Goal: Task Accomplishment & Management: Use online tool/utility

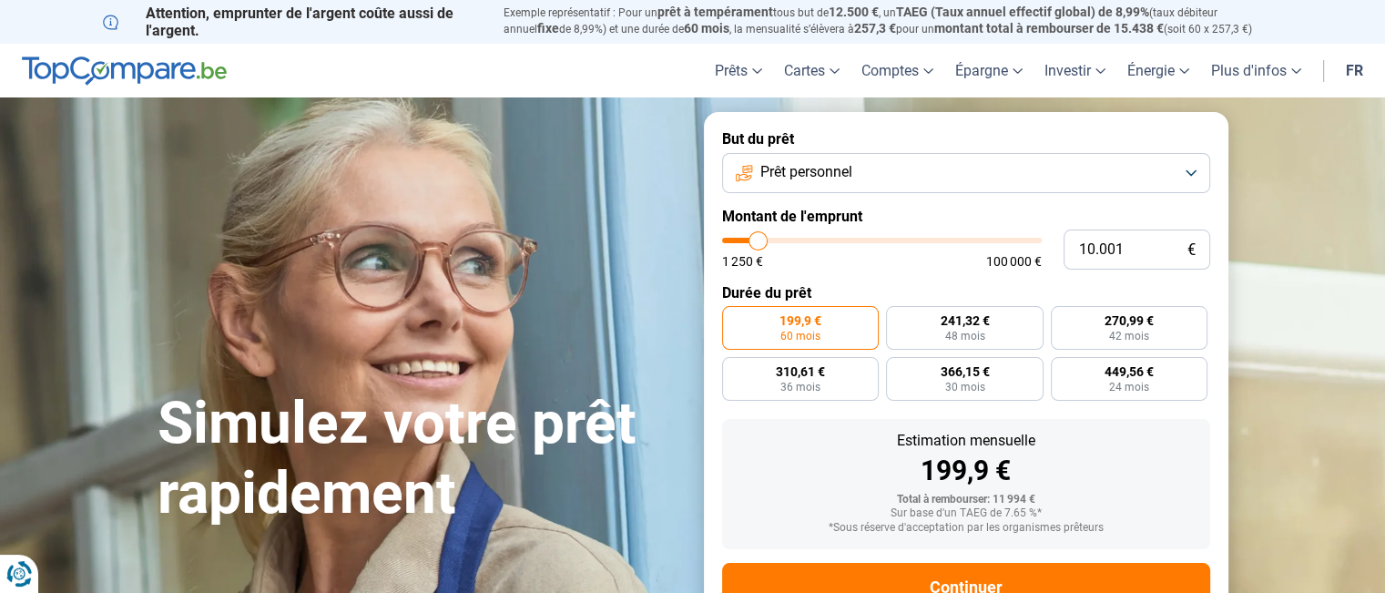
type input "9.250"
type input "9250"
type input "9.500"
type input "9500"
type input "10.000"
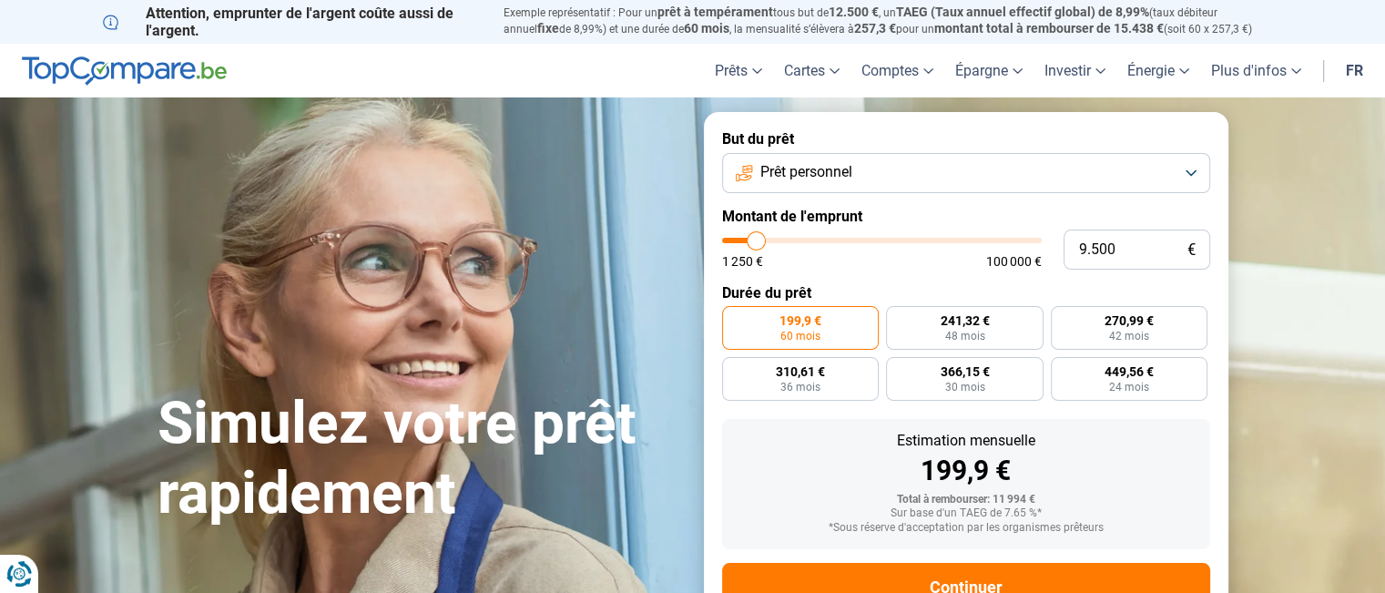
type input "10000"
type input "10.750"
type input "10750"
type input "12.000"
type input "12000"
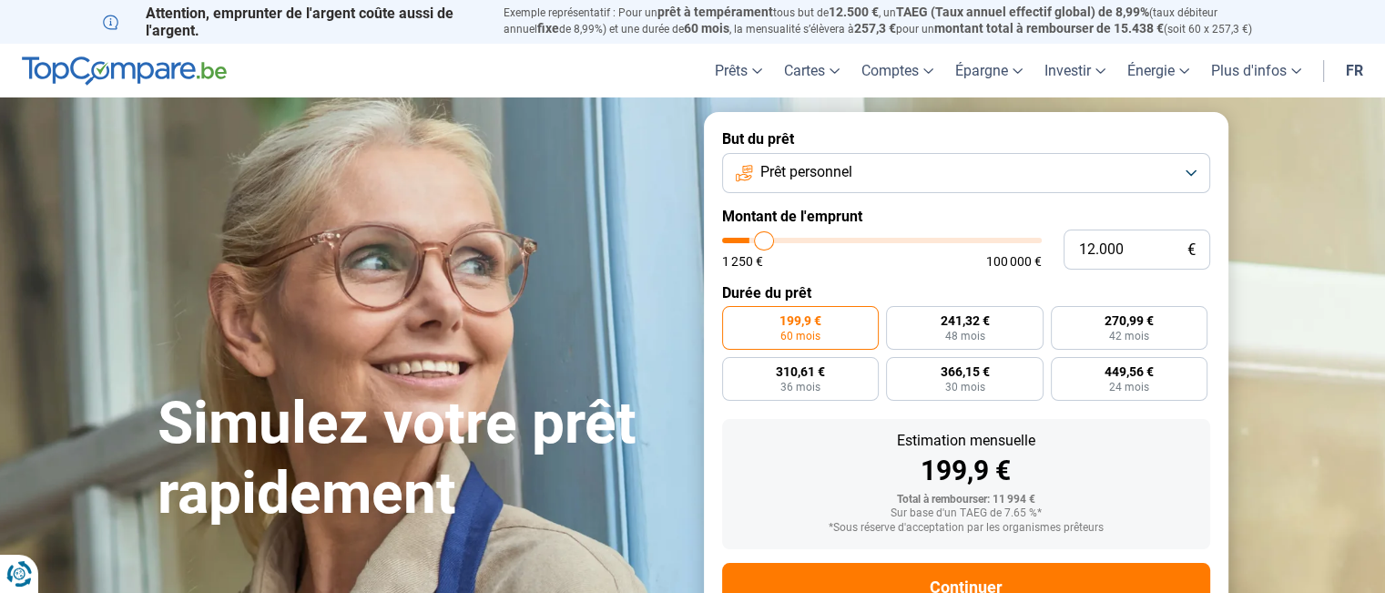
type input "13.000"
type input "13000"
type input "13.250"
type input "13250"
type input "14.250"
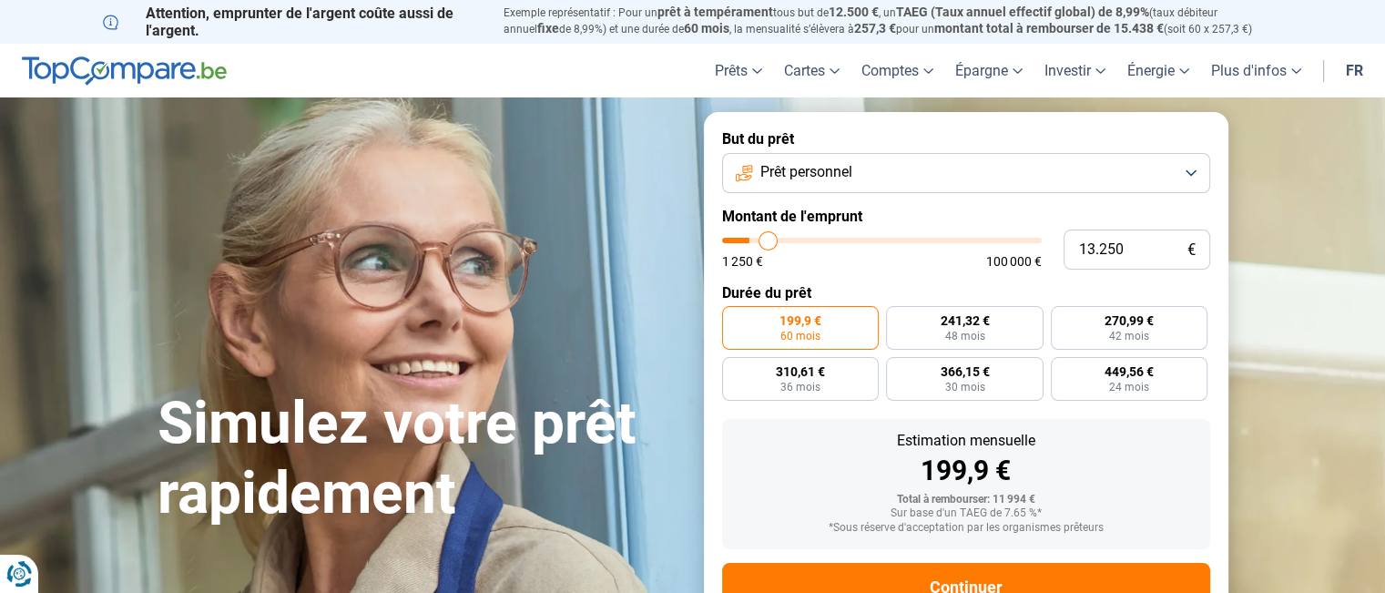
type input "14250"
type input "15.250"
type input "15250"
type input "15.500"
type input "15500"
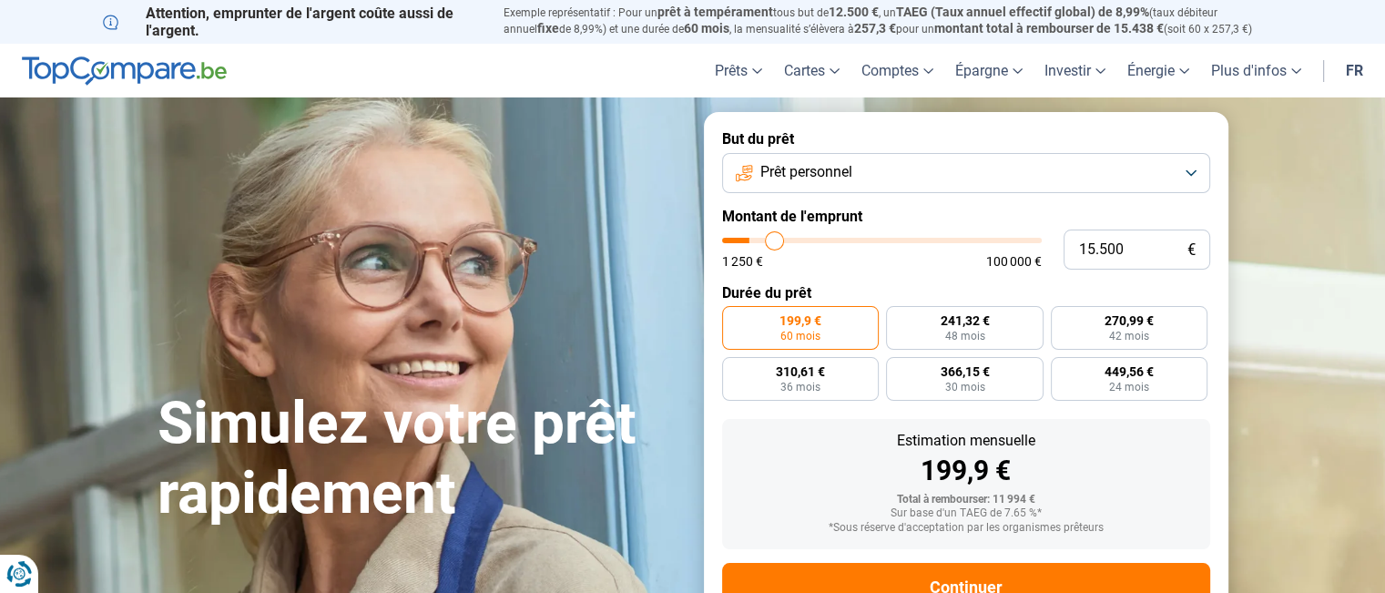
type input "16.500"
type input "16500"
type input "17.500"
type input "17500"
type input "18.000"
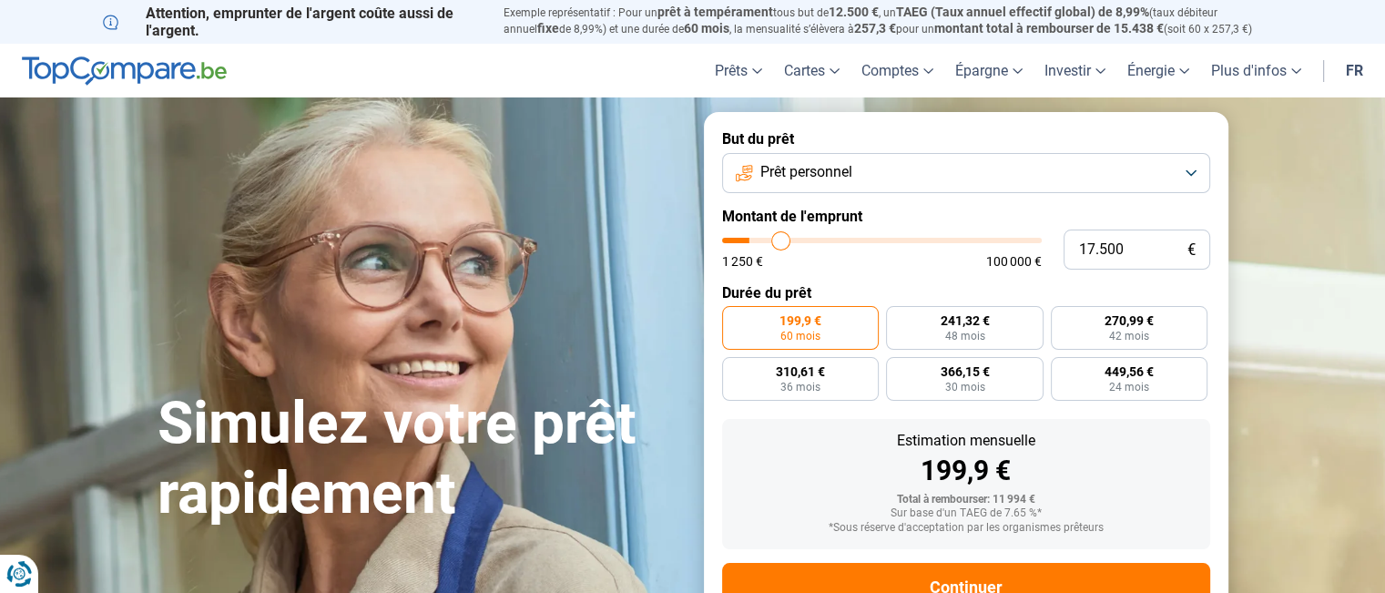
type input "18000"
type input "18.500"
type input "18500"
type input "18.750"
type input "18750"
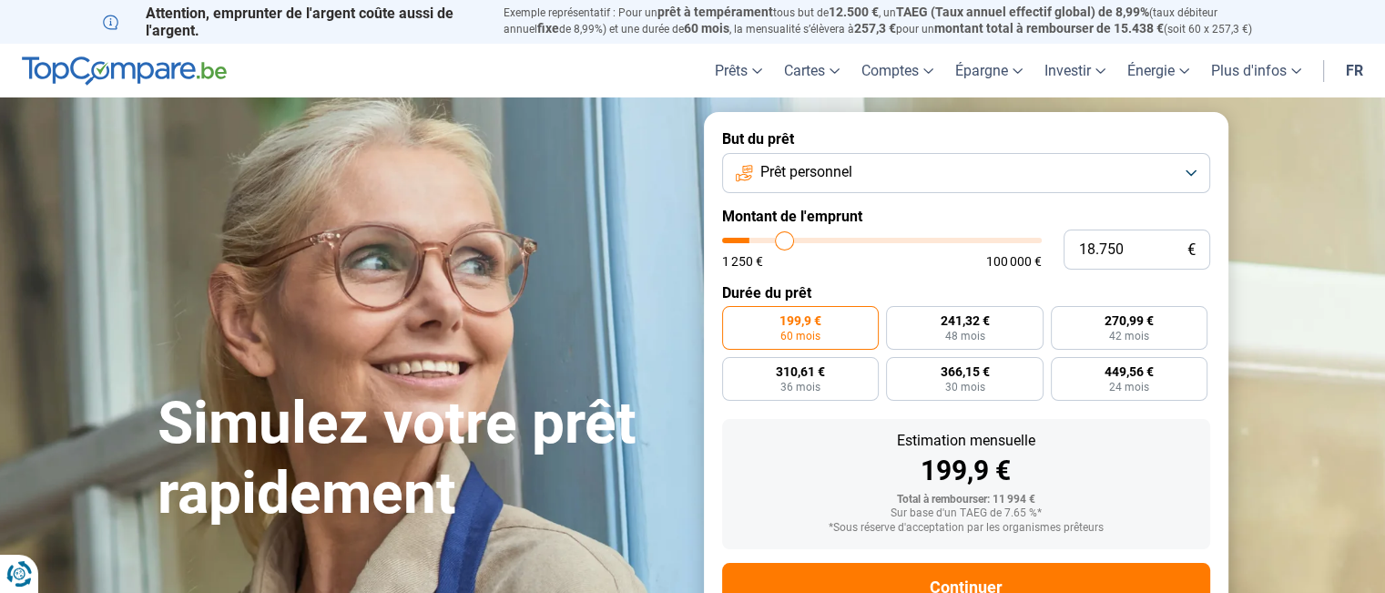
type input "19.000"
type input "19000"
type input "19.500"
type input "19500"
type input "19.750"
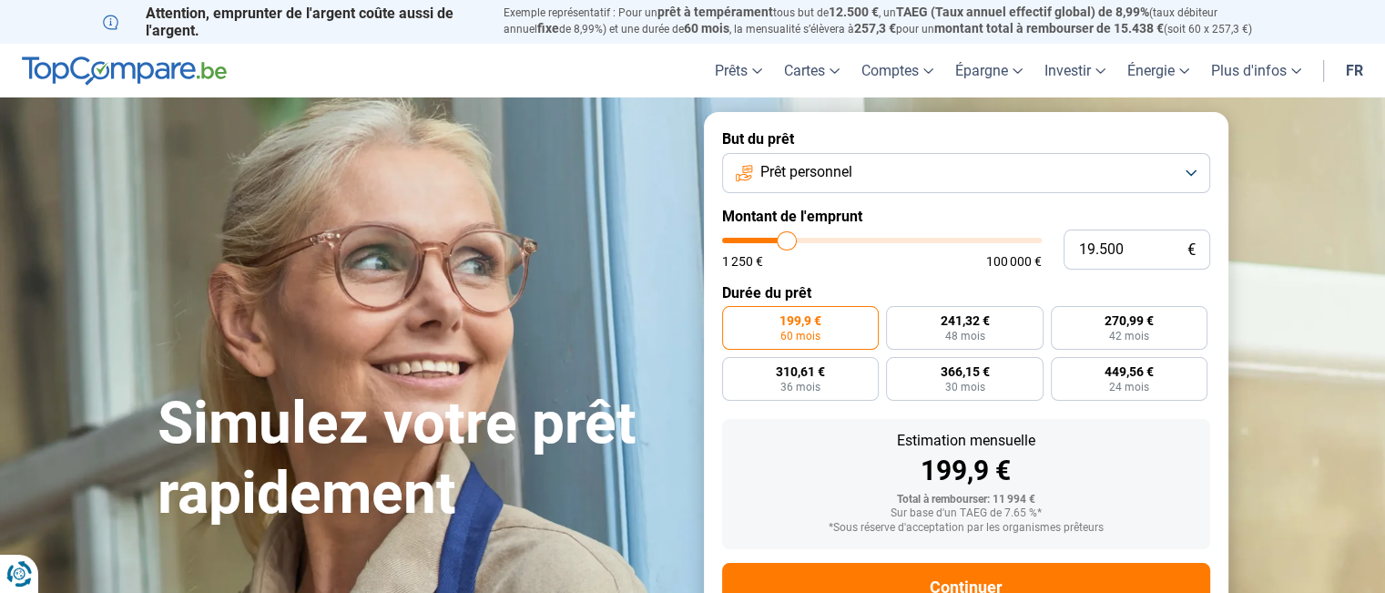
type input "19750"
type input "20.000"
type input "20000"
type input "20.250"
type input "20250"
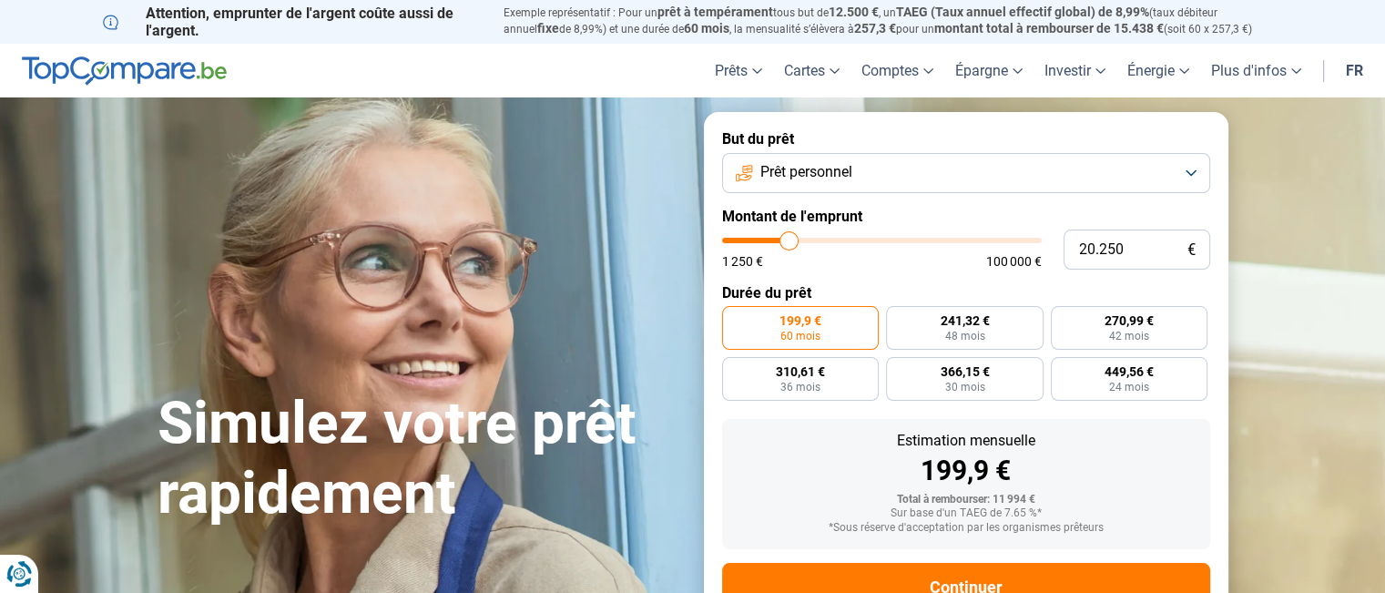
type input "19.750"
type input "19750"
type input "18.750"
type input "18750"
type input "17.750"
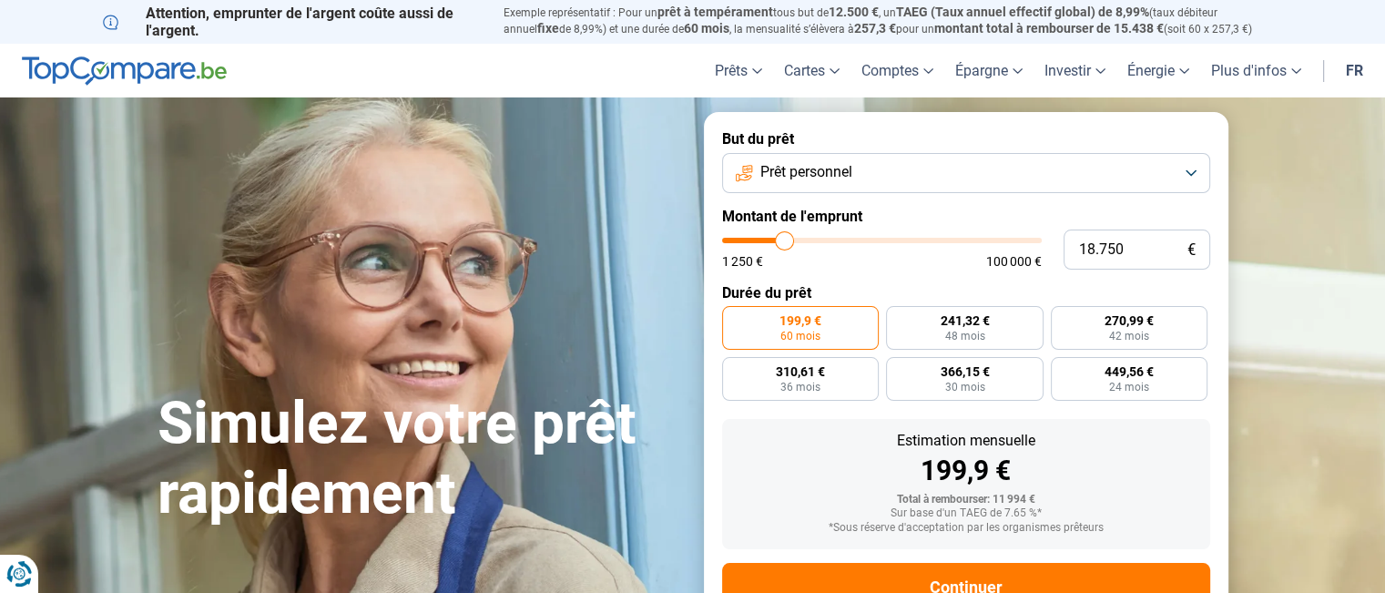
type input "17750"
type input "16.250"
type input "16250"
type input "15.000"
type input "15000"
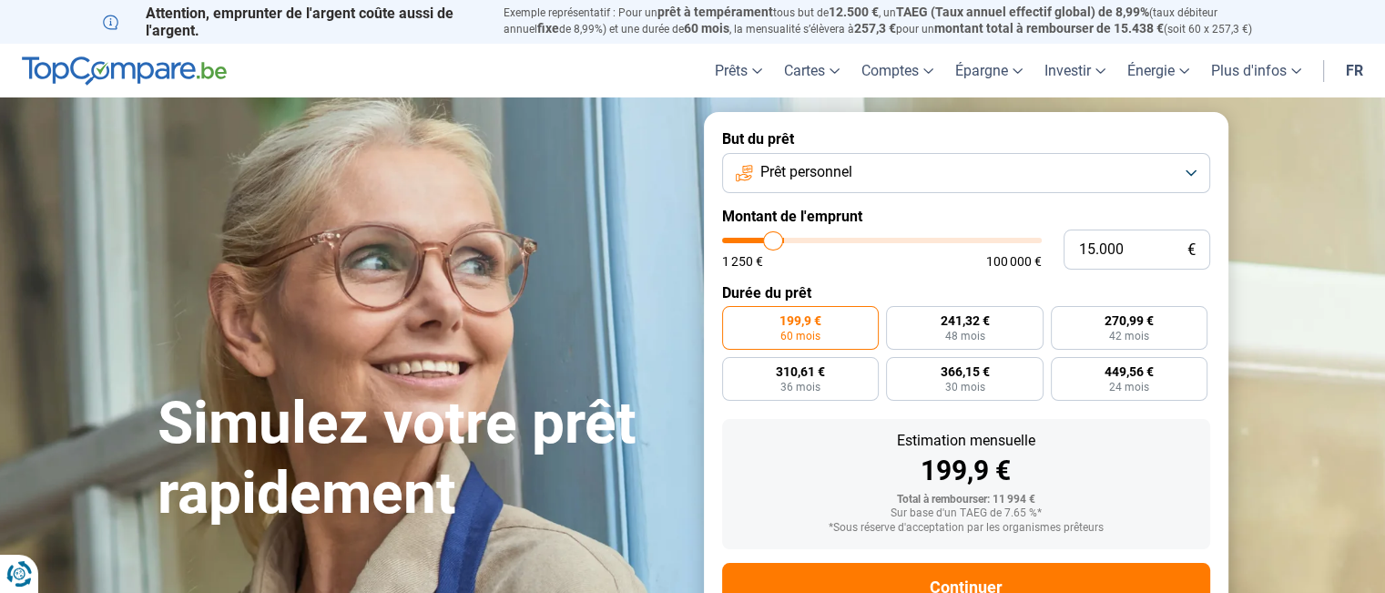
type input "14.750"
type input "14750"
type input "14.250"
type input "14250"
type input "13.750"
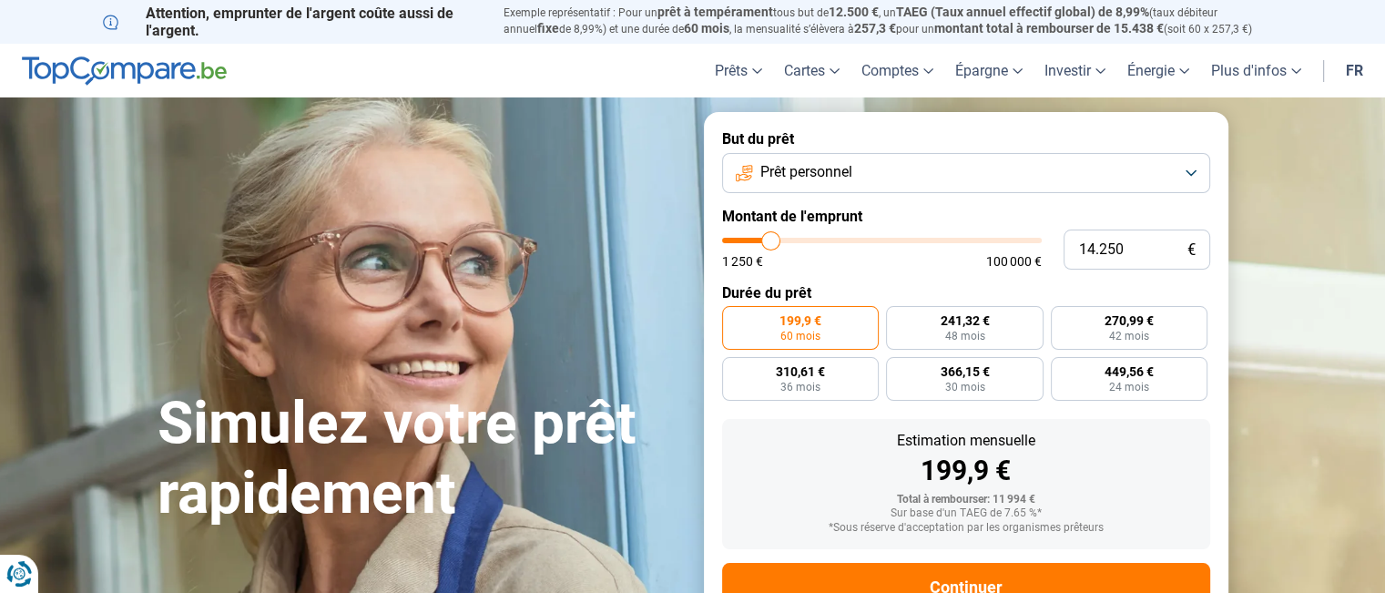
type input "13750"
type input "13.500"
type input "13500"
type input "13.250"
type input "13250"
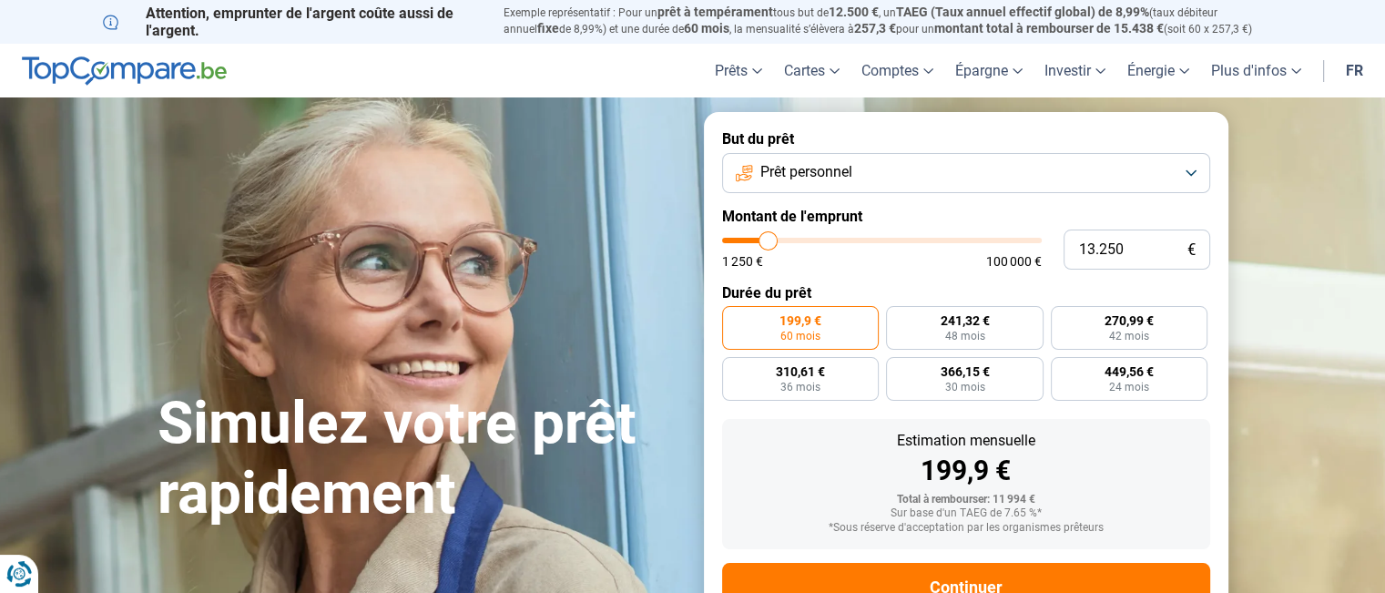
type input "13.000"
type input "13000"
type input "12.500"
type input "12500"
type input "12.000"
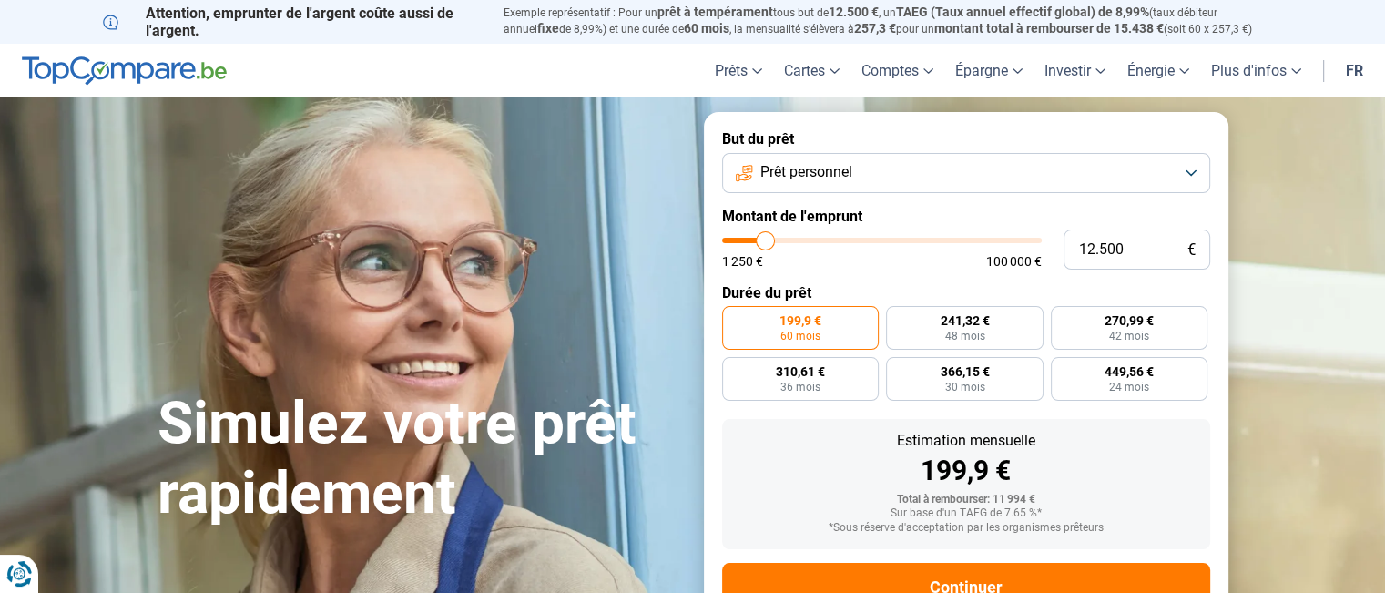
type input "12000"
type input "11.750"
type input "11750"
type input "11.500"
type input "11500"
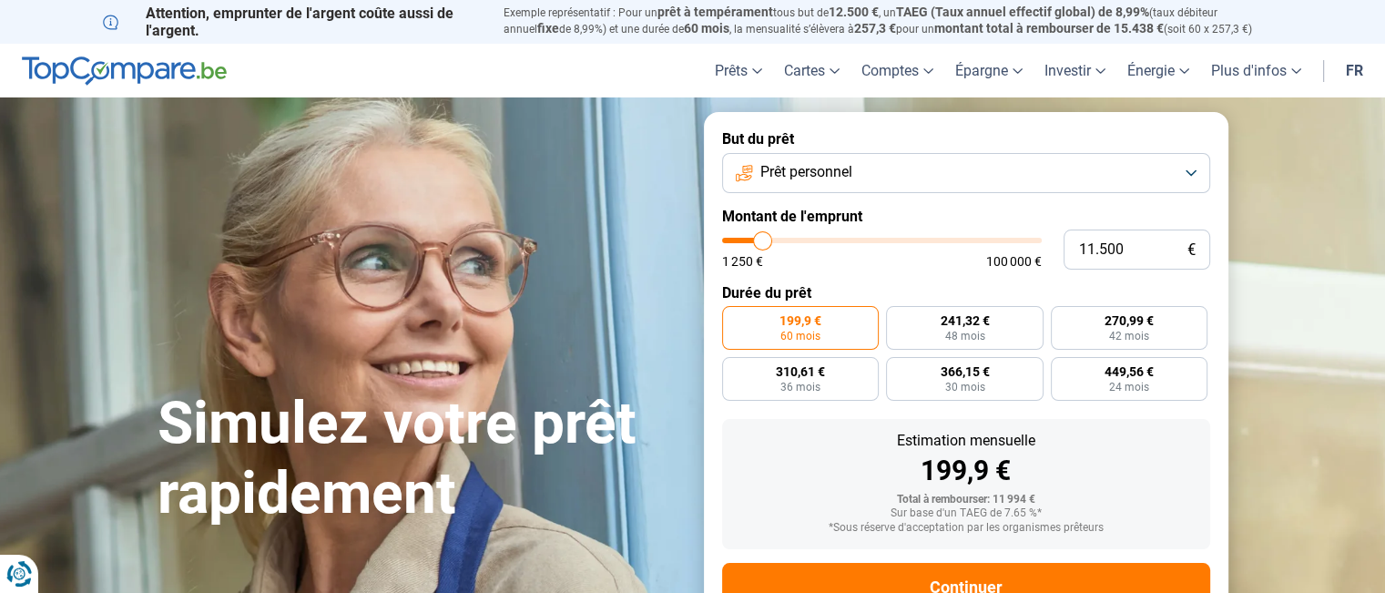
type input "11.250"
type input "11250"
type input "10.500"
type input "10500"
type input "9.500"
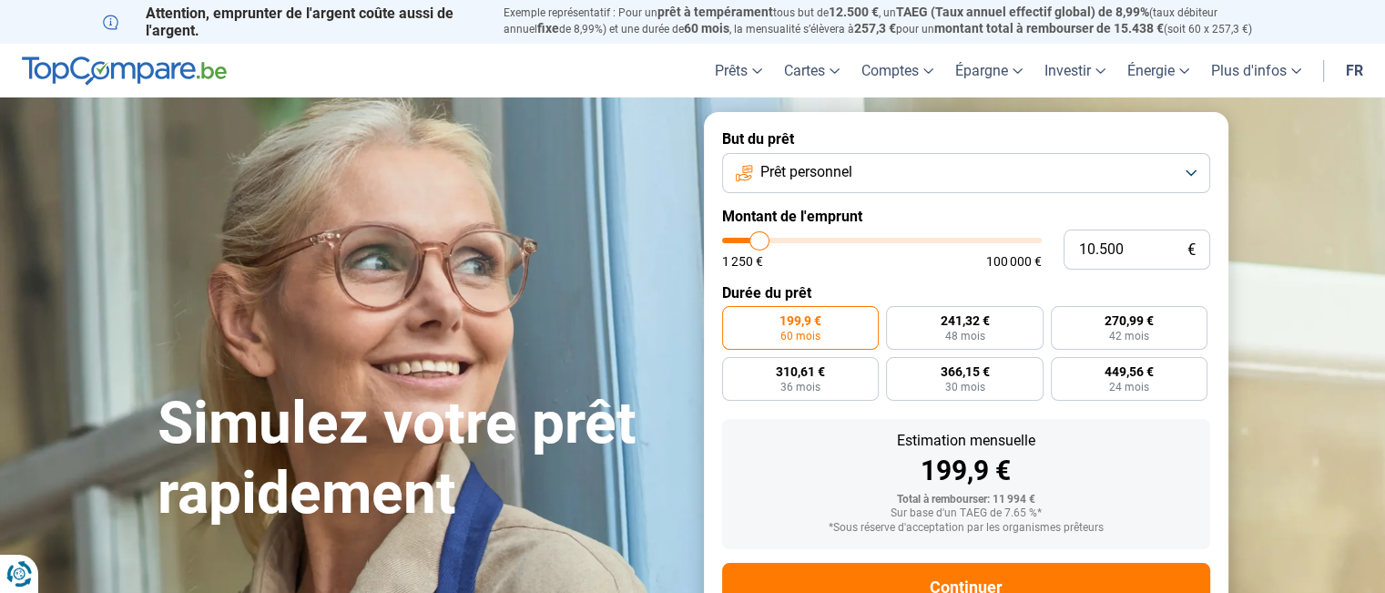
type input "9500"
type input "9.250"
type input "9250"
type input "8.750"
type input "8750"
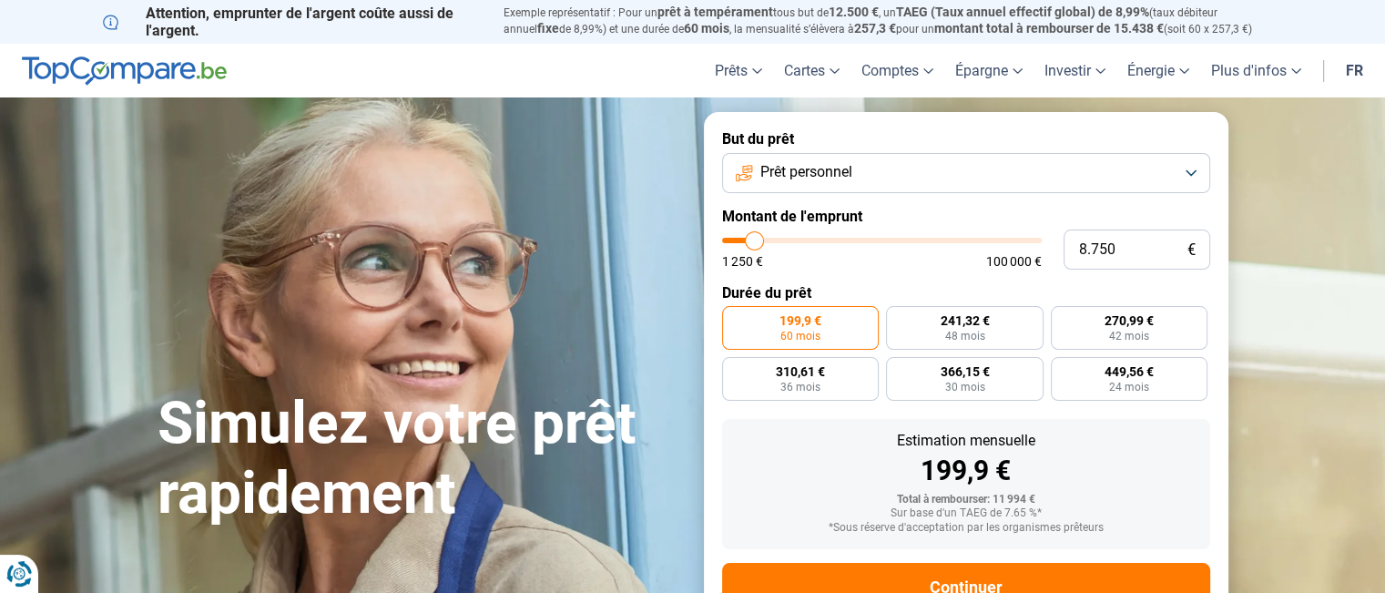
type input "8.500"
type input "8500"
type input "8.250"
type input "8250"
type input "8.000"
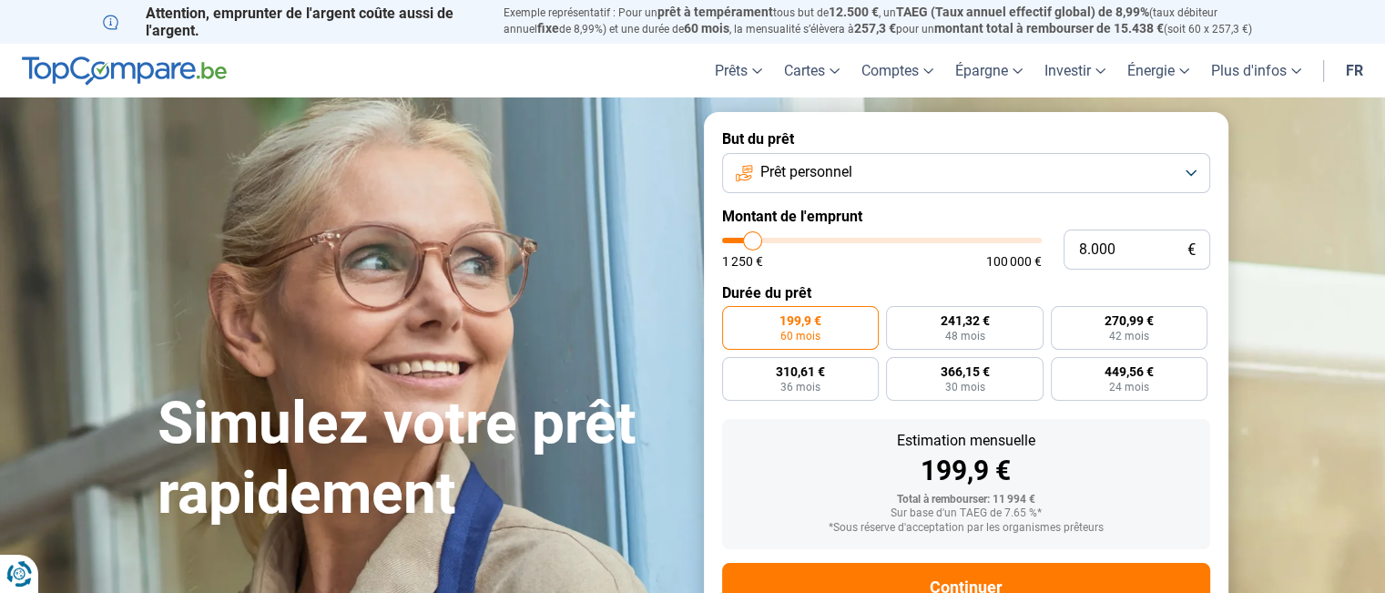
type input "8000"
type input "7.750"
type input "7750"
type input "7.500"
type input "7500"
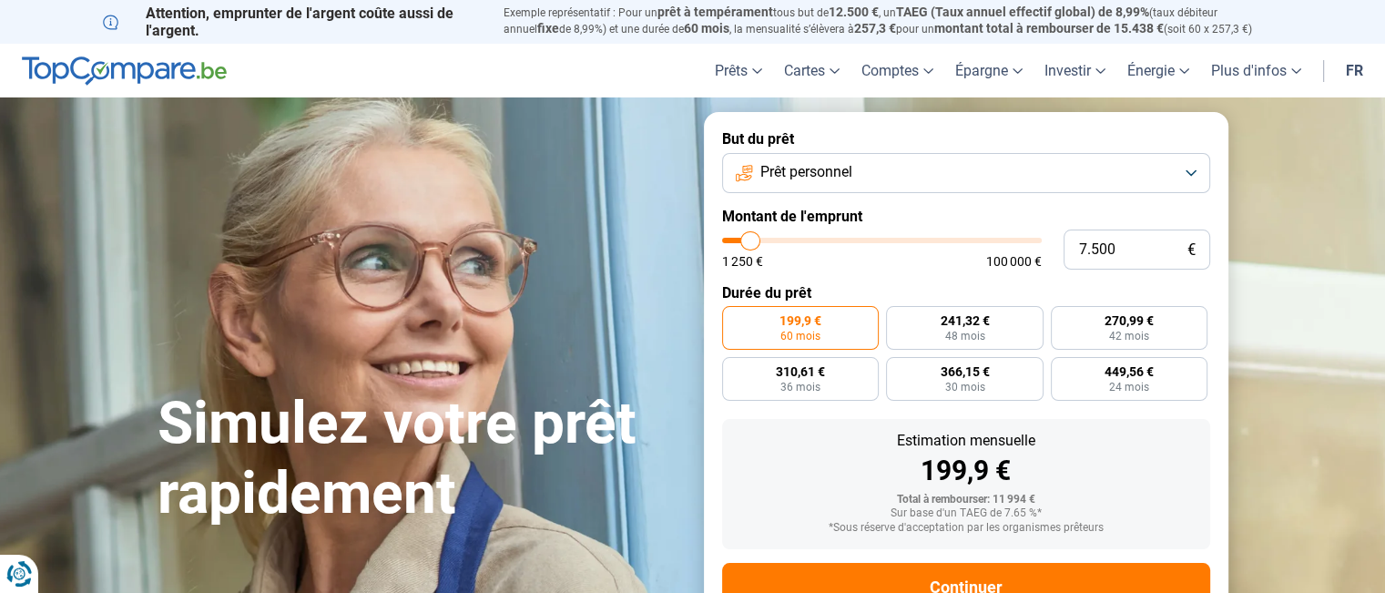
type input "7.750"
type input "7750"
type input "8.000"
type input "8000"
type input "8.500"
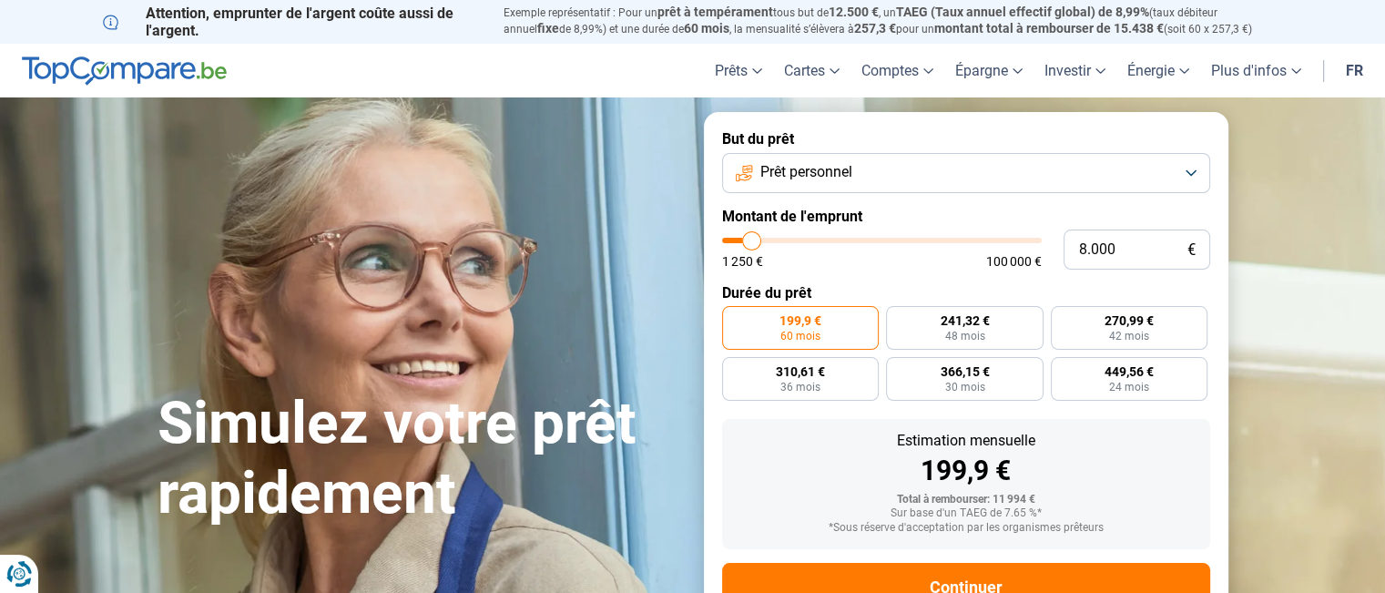
type input "8500"
type input "9.000"
type input "9000"
type input "9.500"
type input "9500"
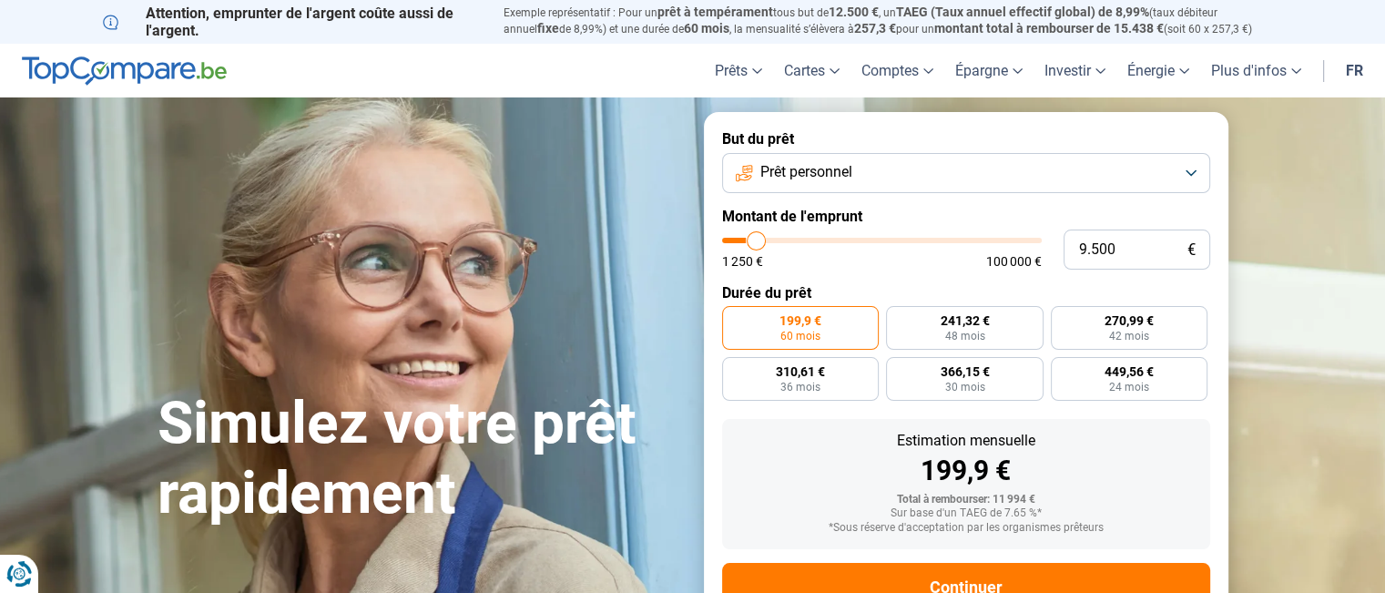
type input "10.000"
type input "10000"
type input "10.250"
type input "10250"
type input "10.500"
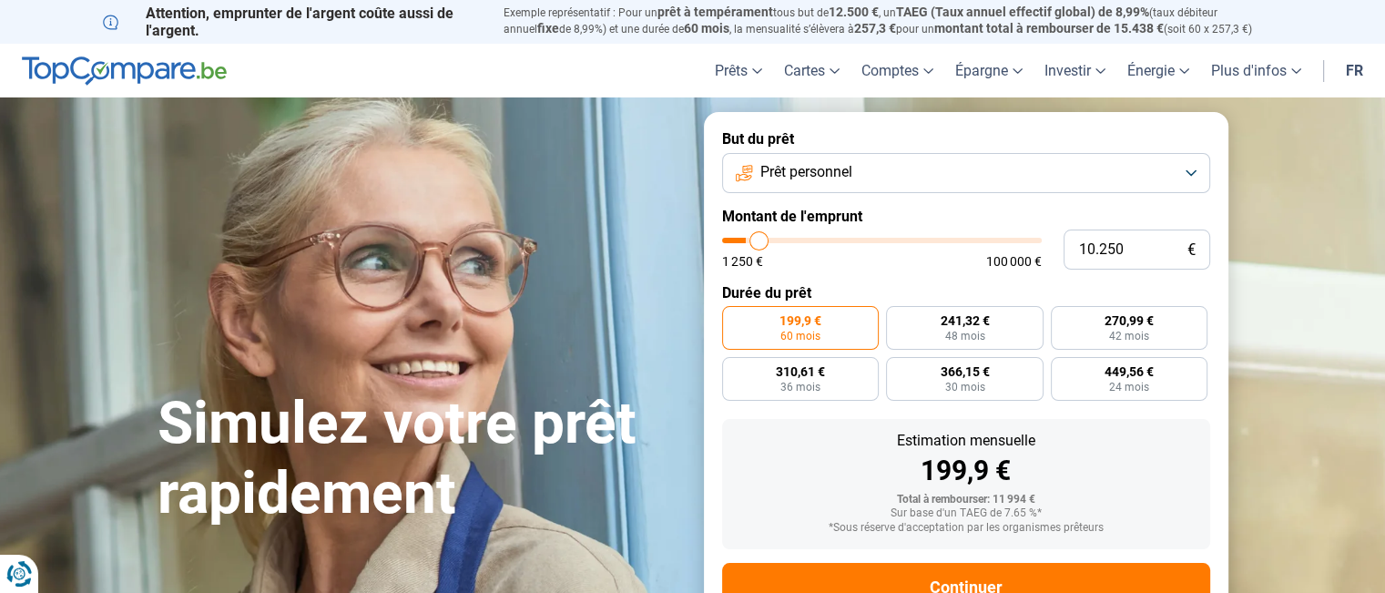
type input "10500"
type input "10.750"
type input "10750"
type input "11.000"
type input "11000"
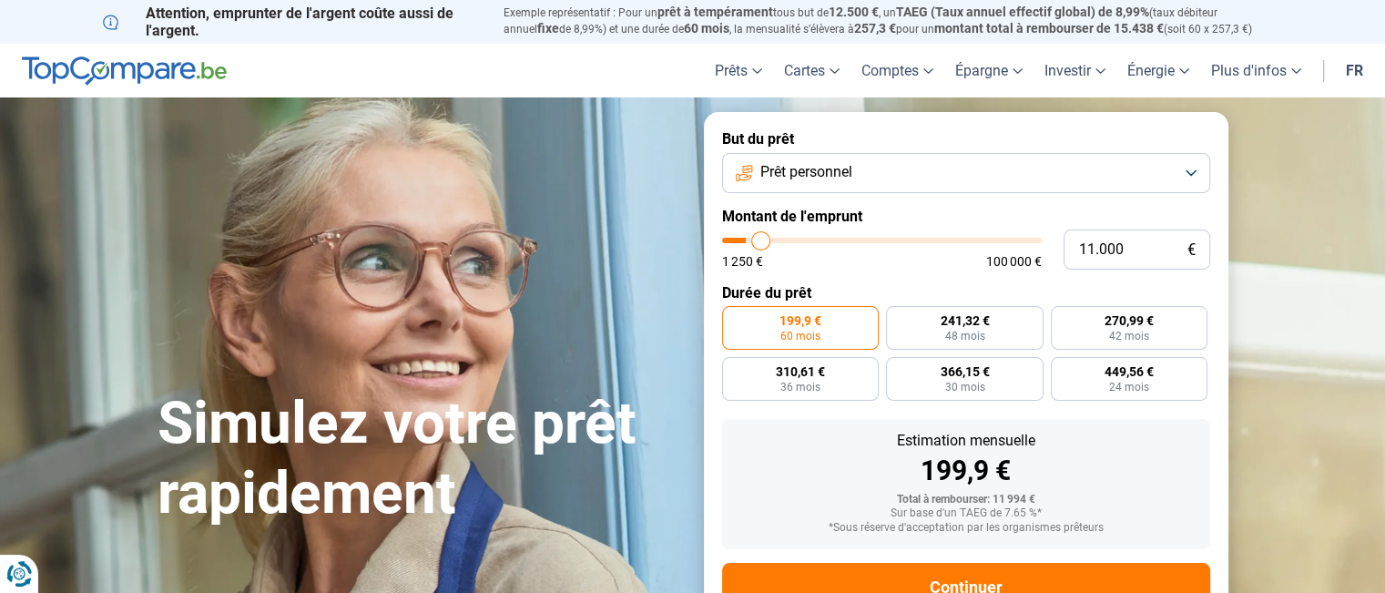
type input "11.250"
type input "11250"
type input "11.500"
type input "11500"
type input "11.250"
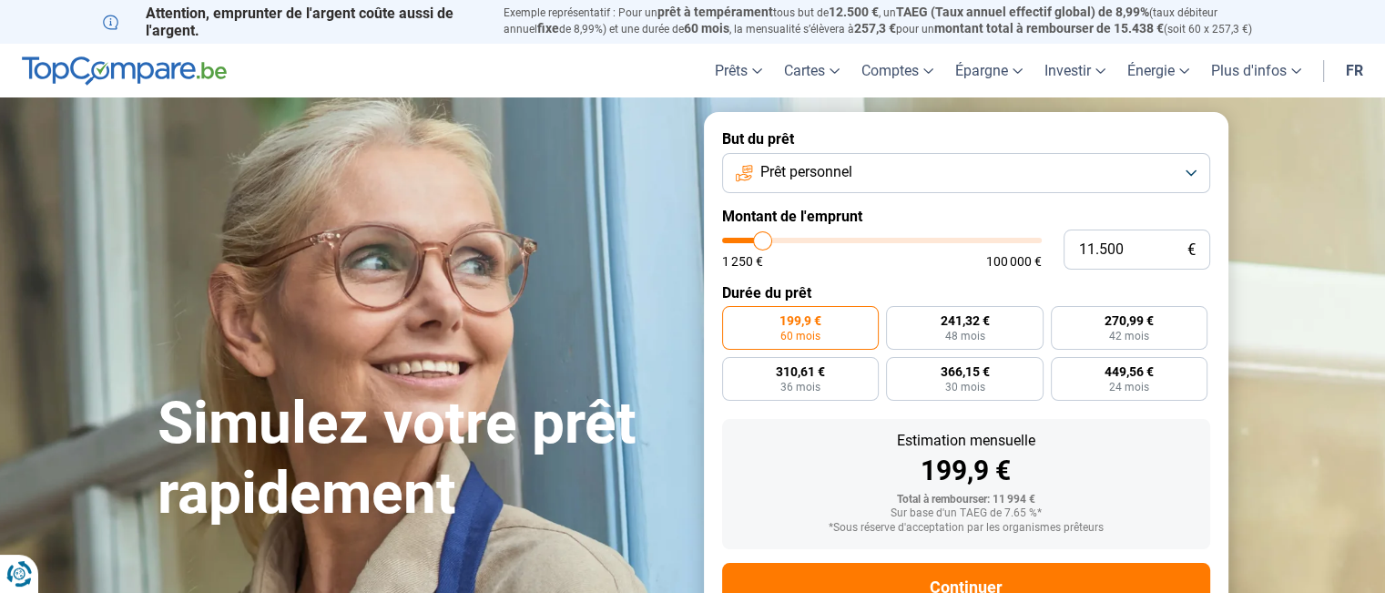
type input "11250"
type input "11.000"
type input "11000"
type input "10.750"
type input "10750"
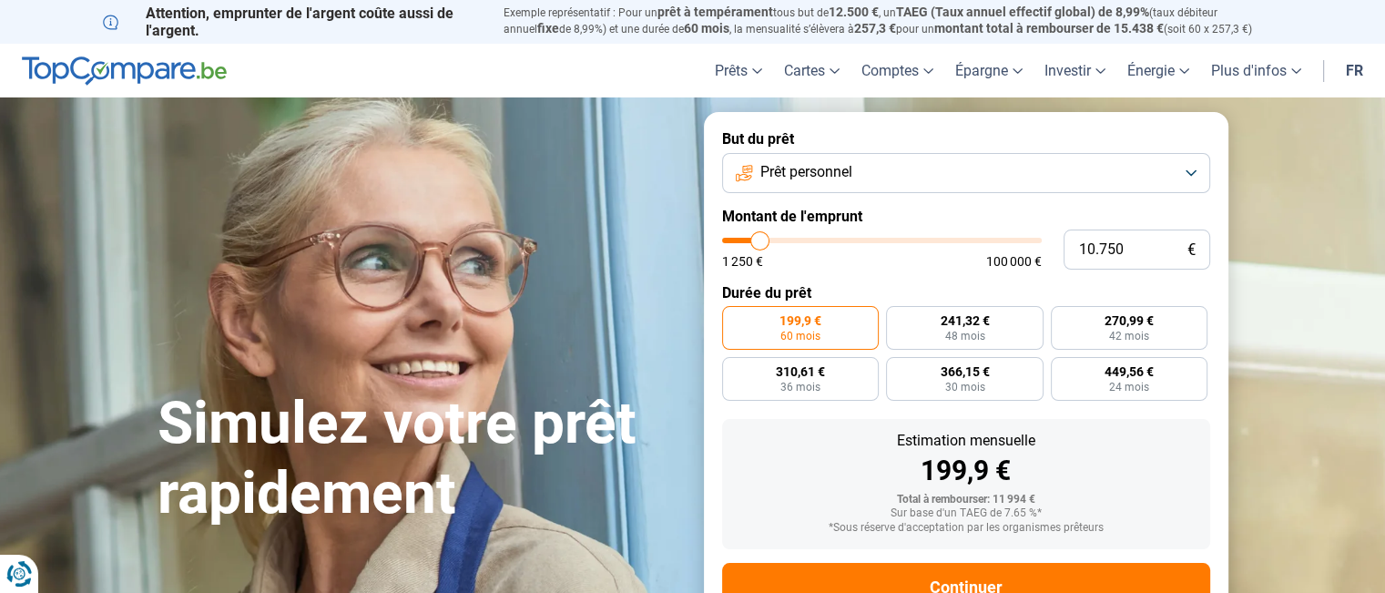
type input "10.250"
type input "10250"
type input "10.000"
type input "10000"
drag, startPoint x: 755, startPoint y: 242, endPoint x: 758, endPoint y: 253, distance: 11.3
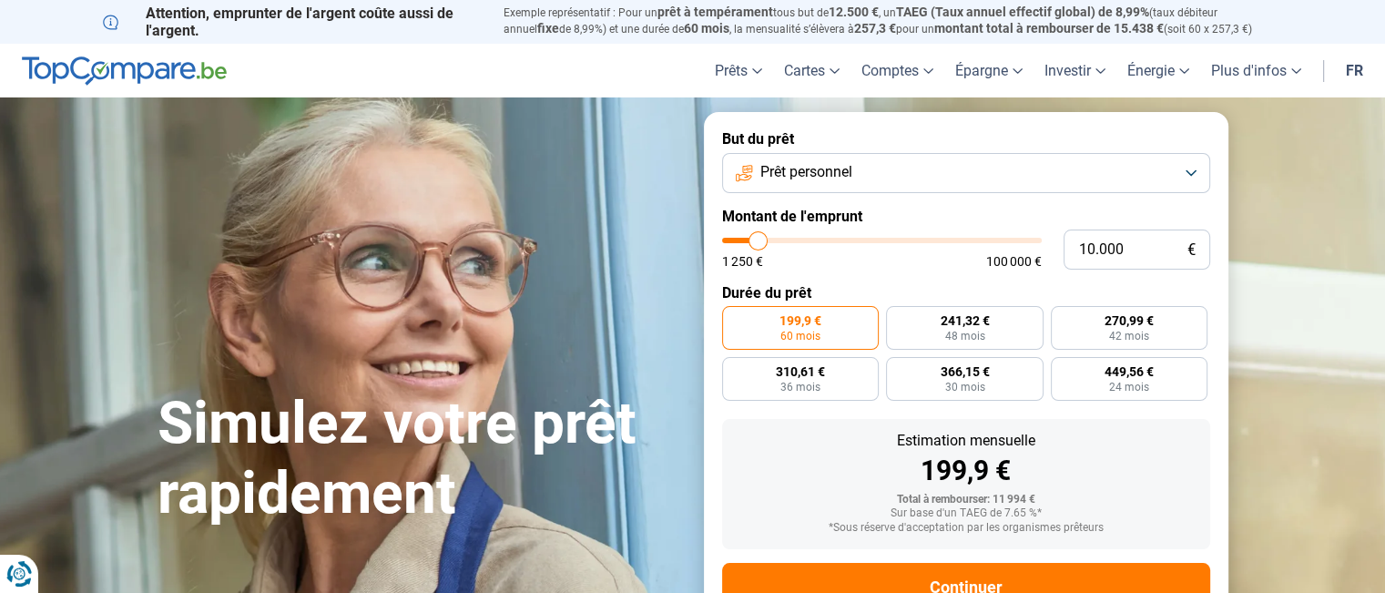
click at [758, 243] on input "range" at bounding box center [882, 240] width 320 height 5
radio input "true"
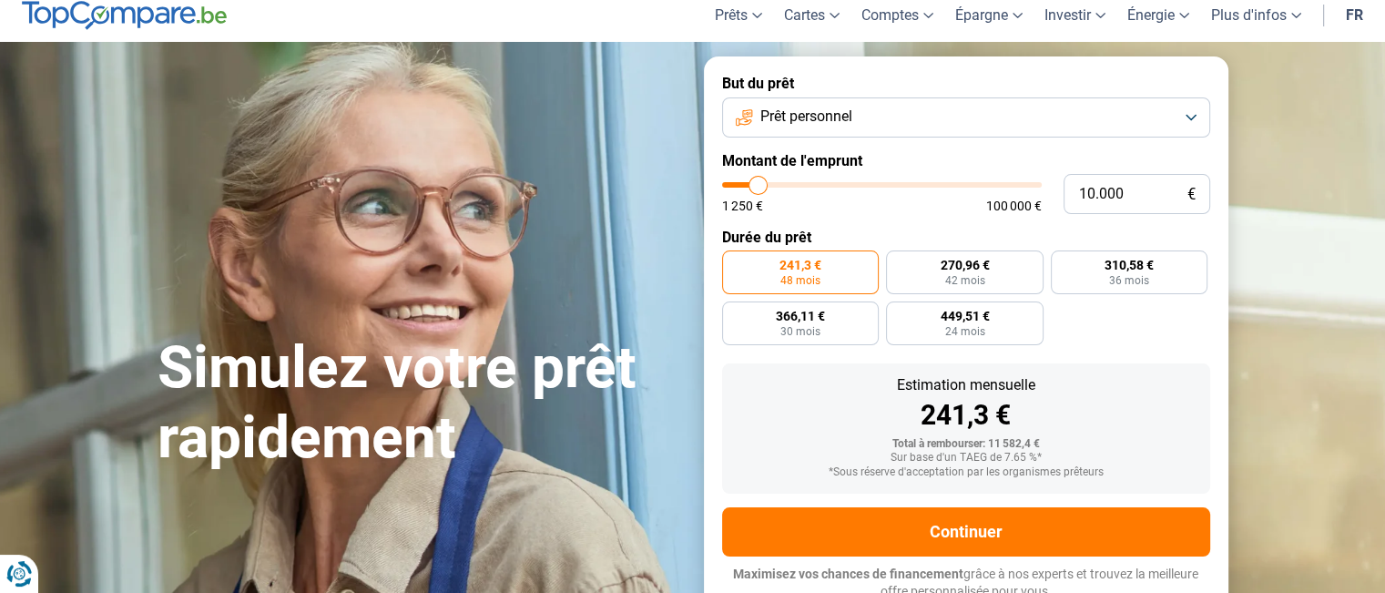
scroll to position [65, 0]
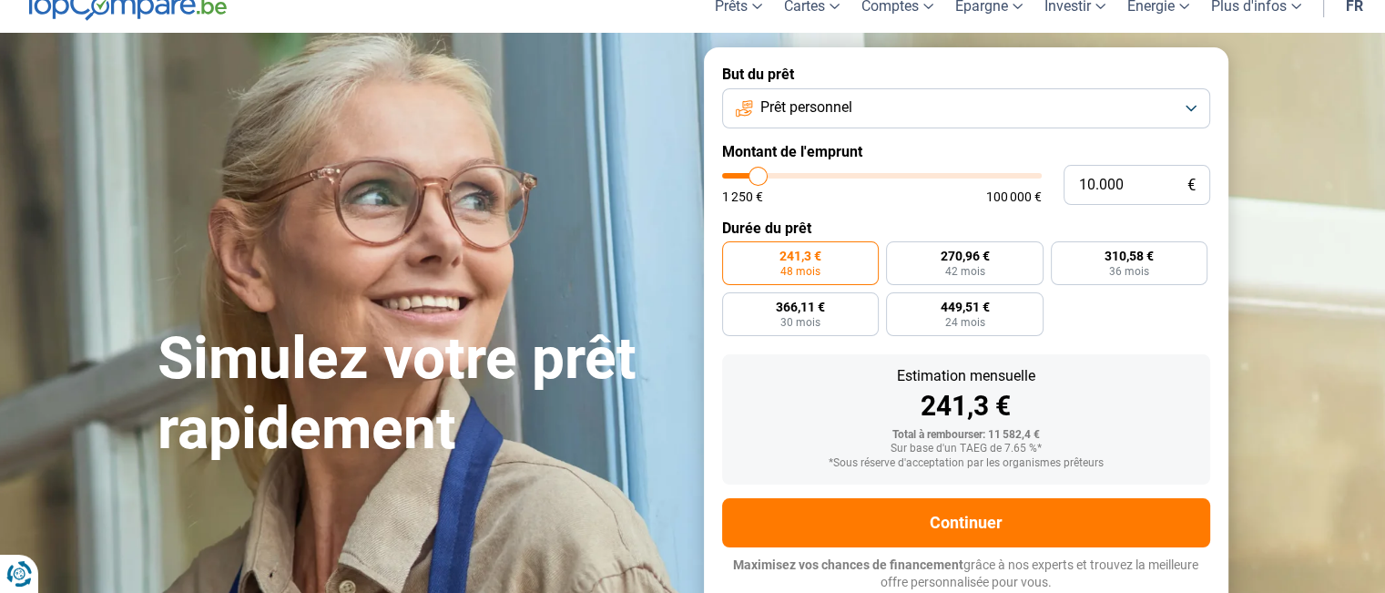
type input "8.250"
type input "8250"
type input "8.000"
type input "8000"
type input "7.750"
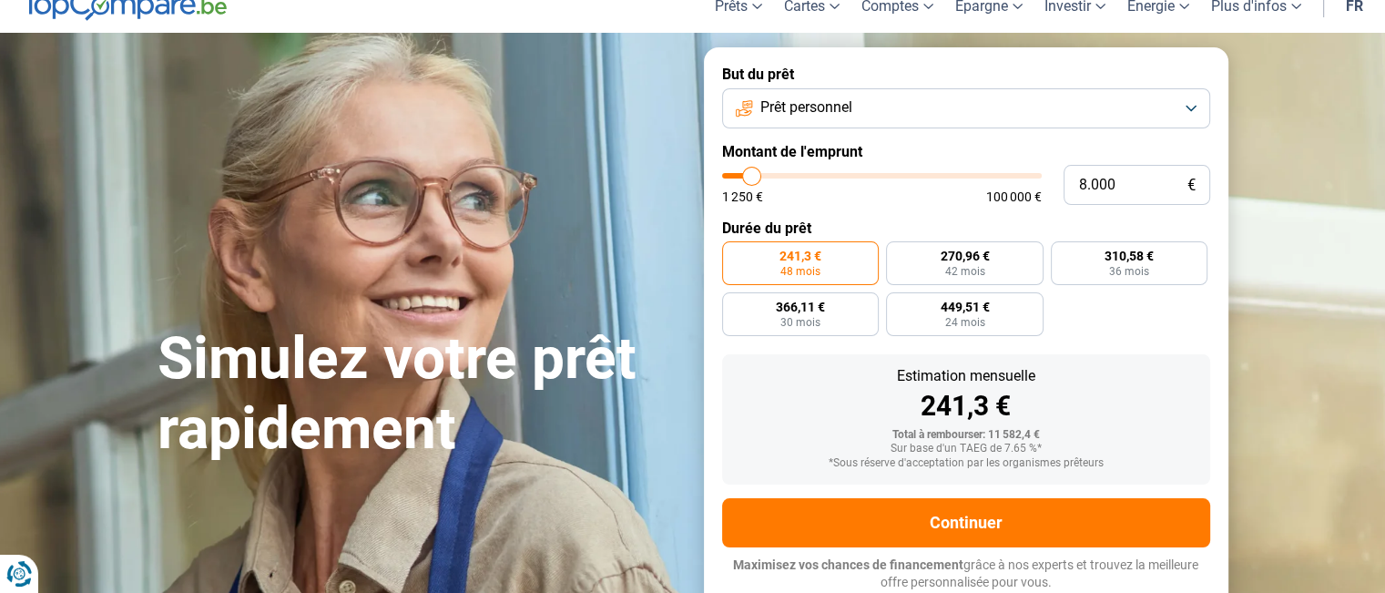
type input "7750"
type input "7.500"
type input "7500"
click at [750, 178] on input "range" at bounding box center [882, 175] width 320 height 5
radio input "true"
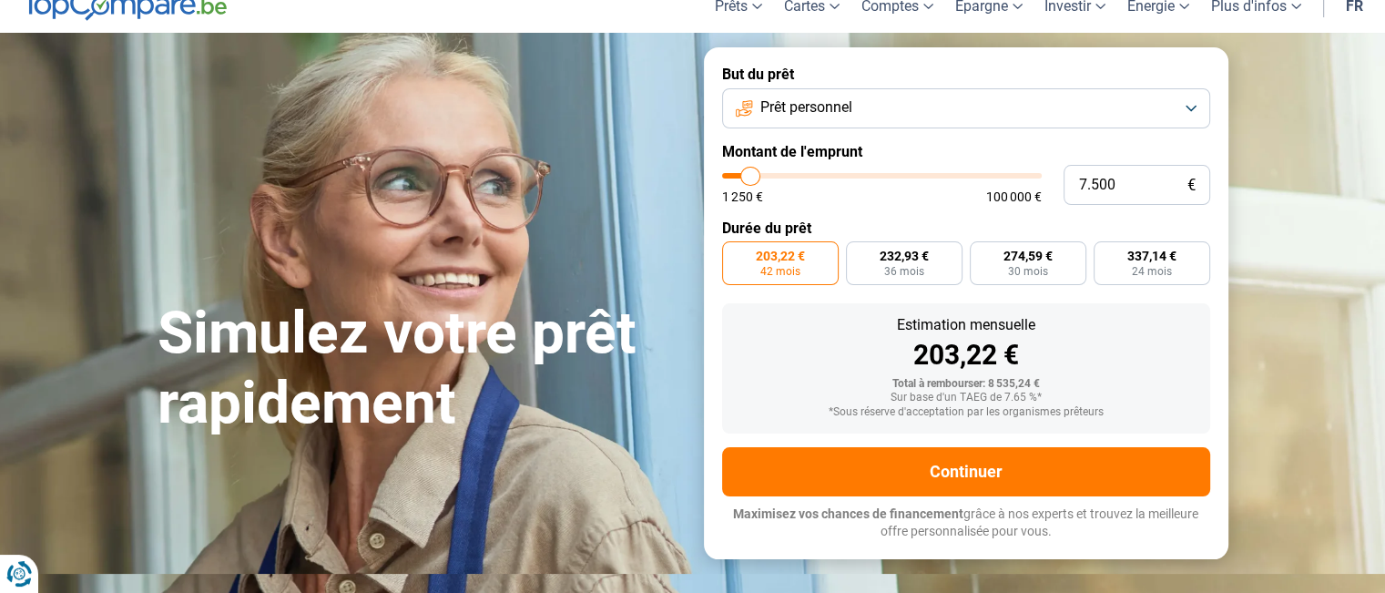
scroll to position [14, 0]
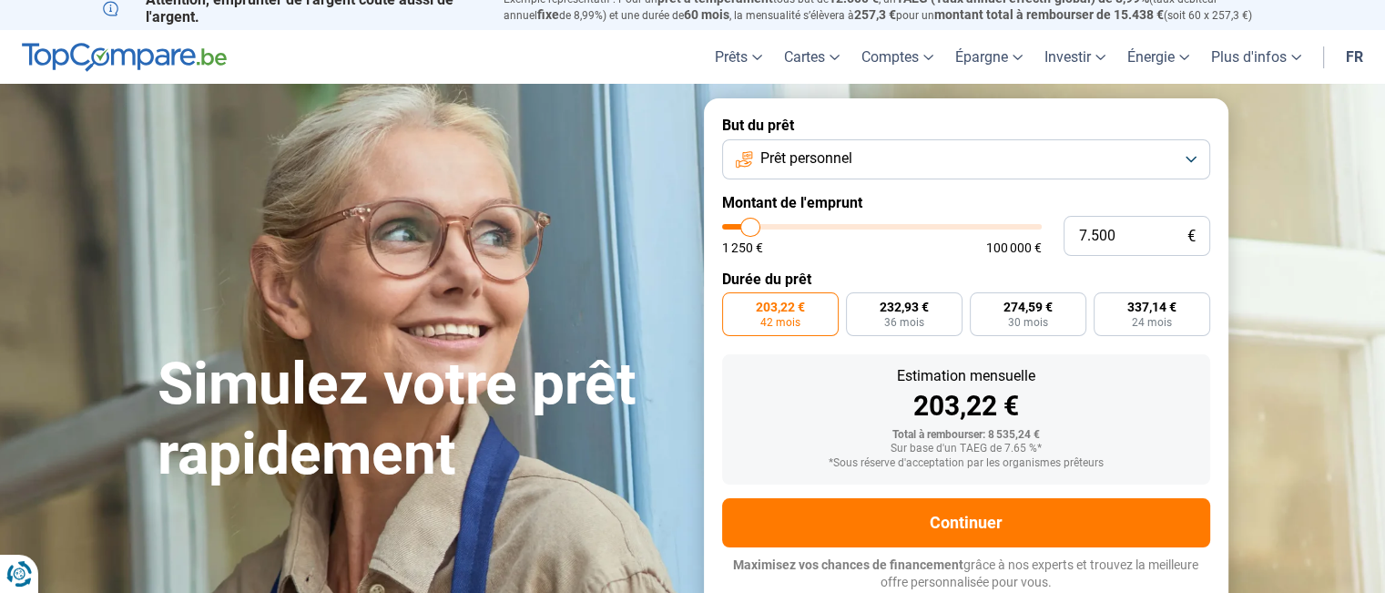
type input "9.500"
type input "9500"
type input "9.250"
type input "9250"
type input "9.000"
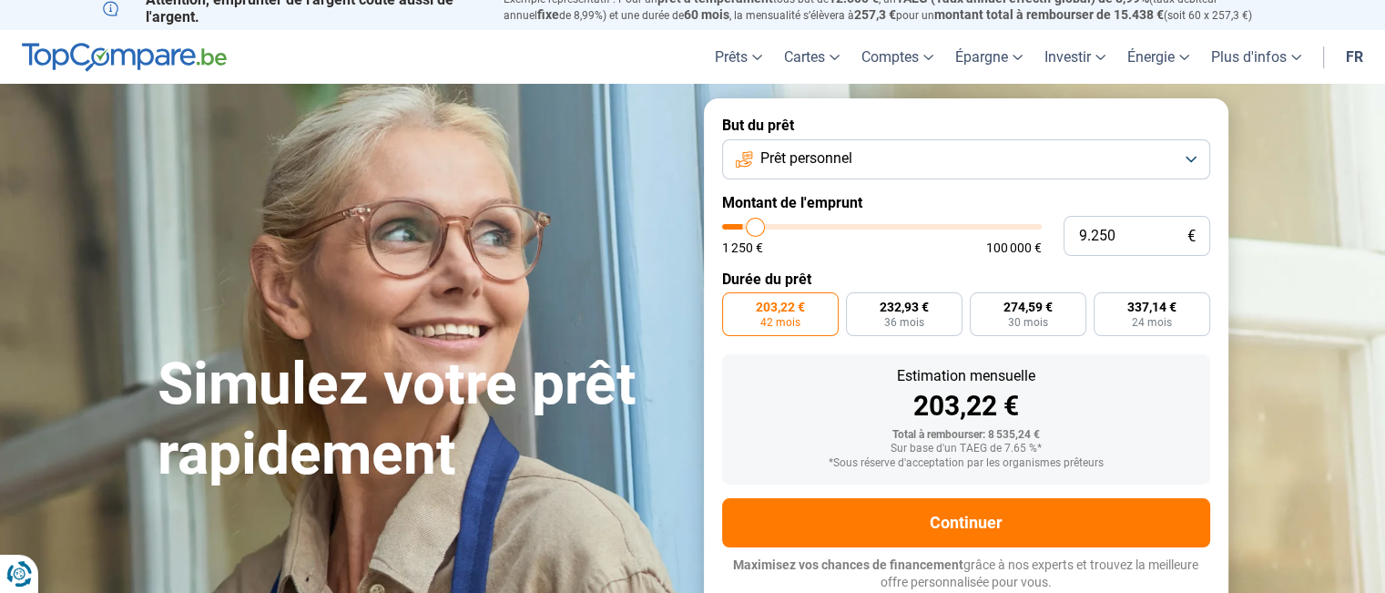
type input "9000"
type input "8.750"
type input "8750"
type input "8.500"
type input "8500"
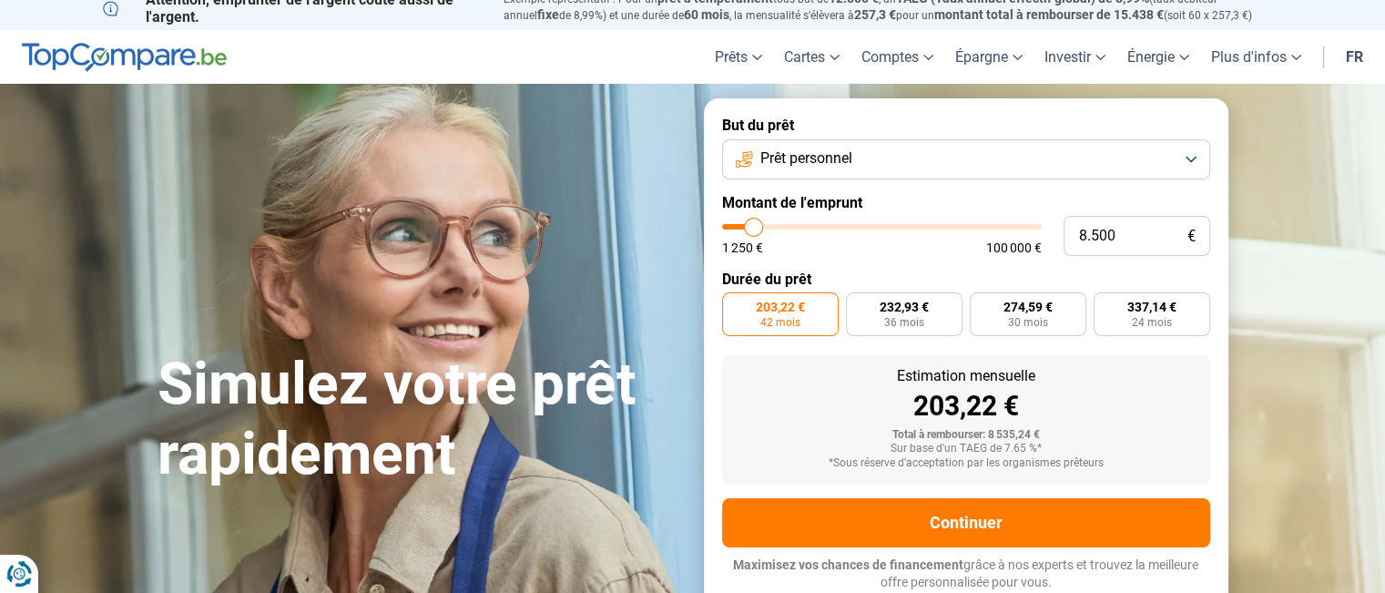
type input "8.250"
type input "8250"
type input "8.000"
type input "8000"
type input "7.750"
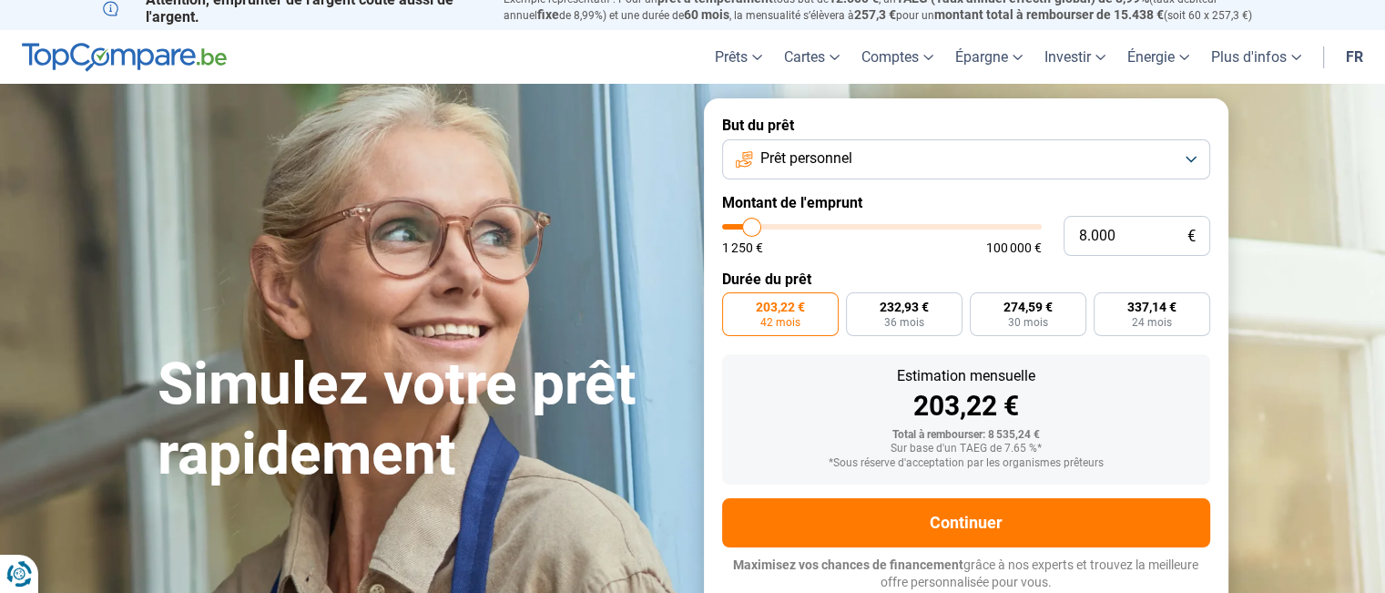
type input "7750"
type input "7.500"
type input "7500"
type input "7.250"
type input "7250"
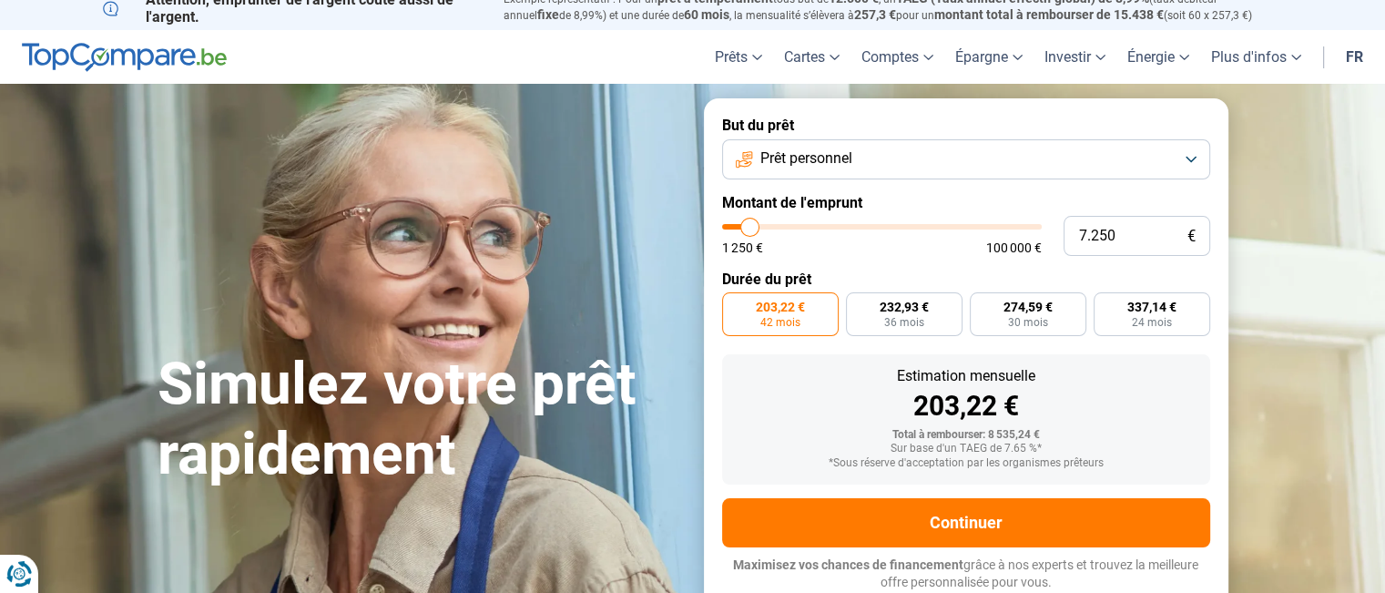
type input "7.000"
type input "7000"
type input "6.750"
type input "6750"
type input "6.500"
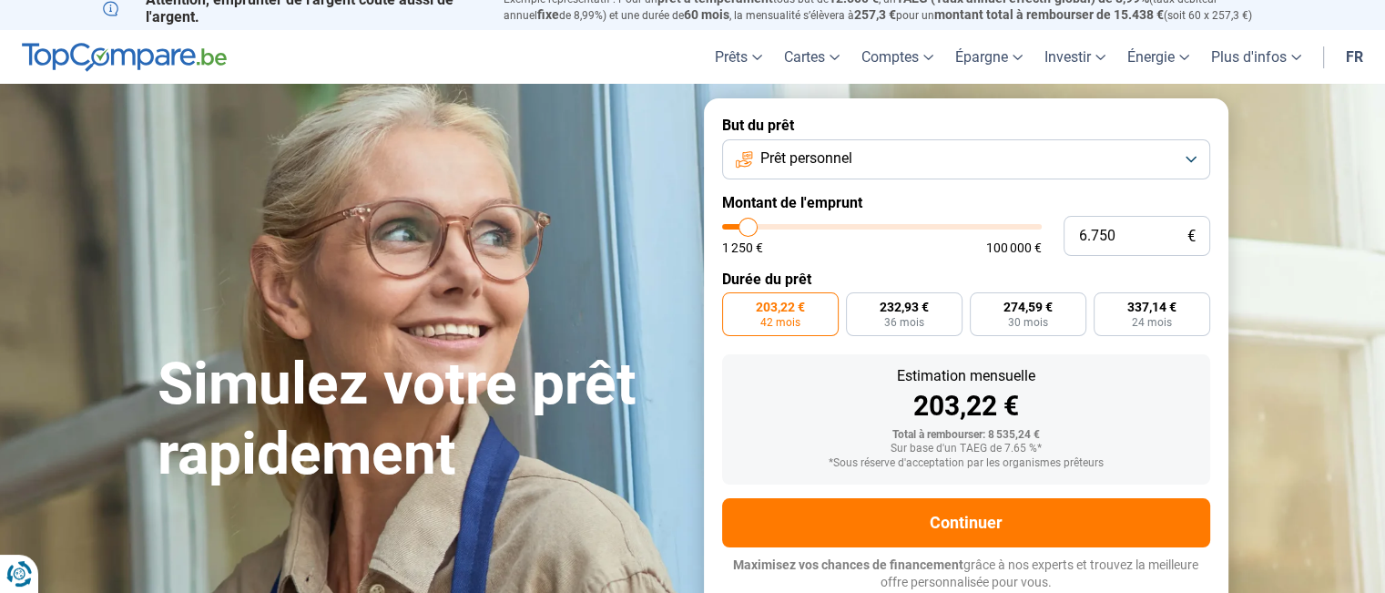
type input "6500"
type input "6.250"
type input "6250"
type input "6.000"
type input "6000"
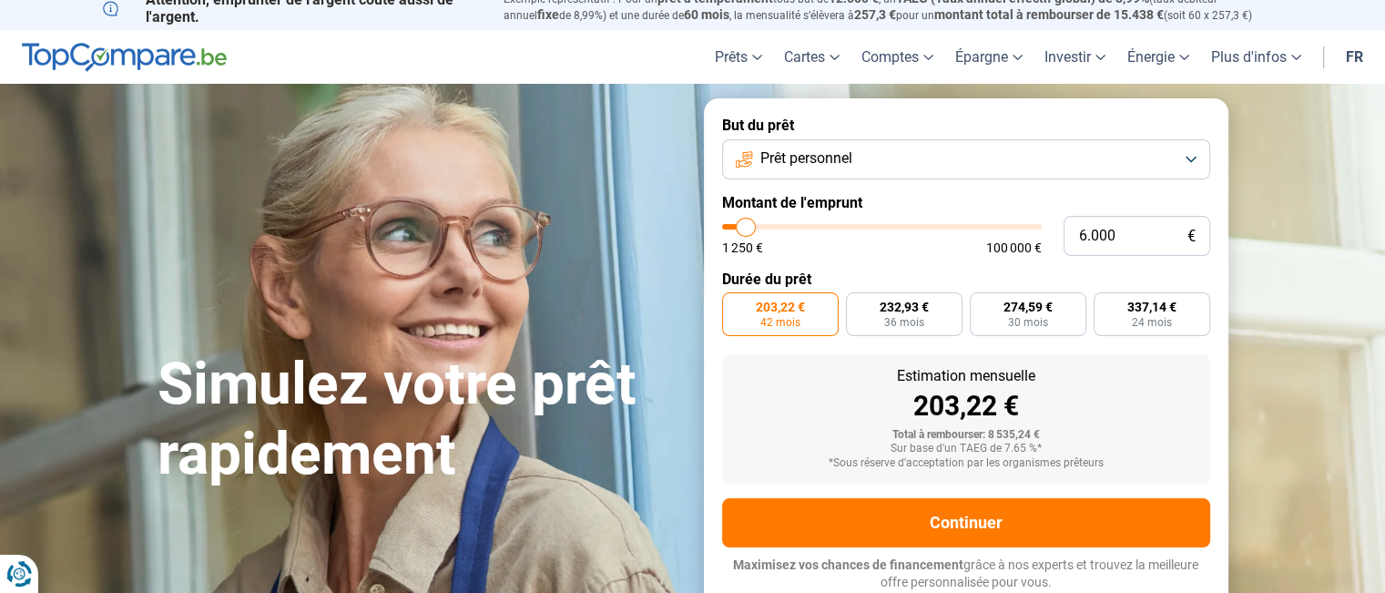
type input "5.750"
type input "5750"
type input "5.500"
type input "5500"
type input "5.250"
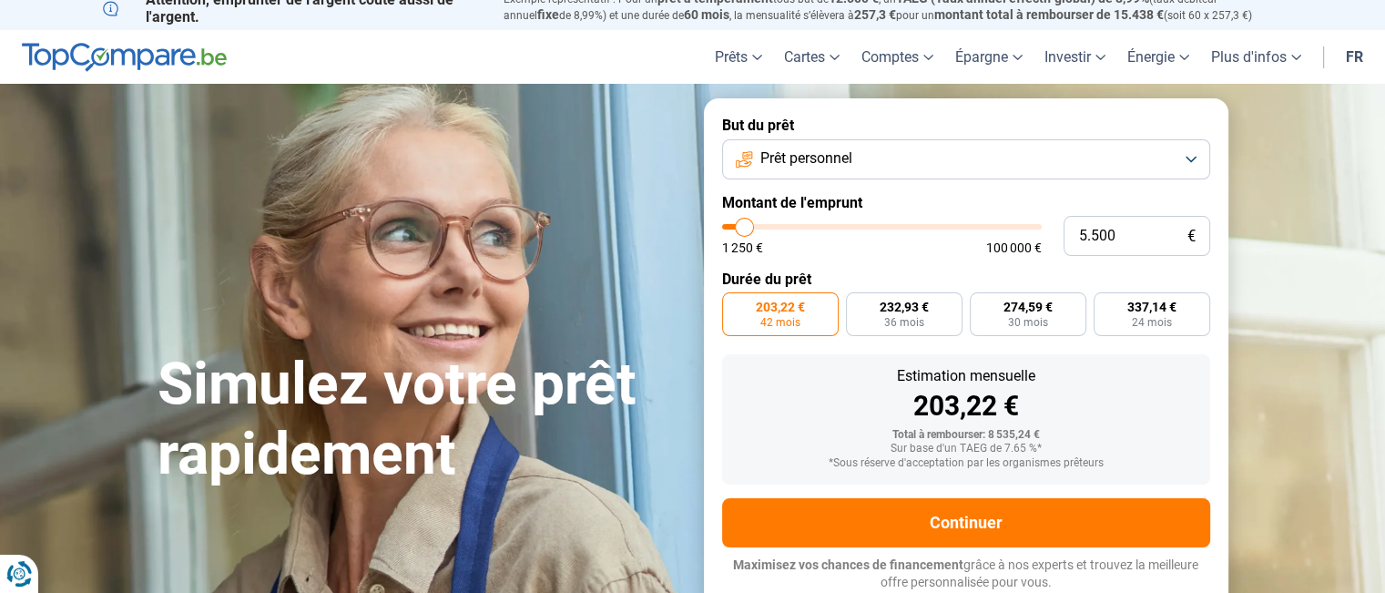
type input "5250"
type input "5.000"
drag, startPoint x: 758, startPoint y: 230, endPoint x: 743, endPoint y: 235, distance: 15.3
type input "5000"
click at [743, 229] on input "range" at bounding box center [882, 226] width 320 height 5
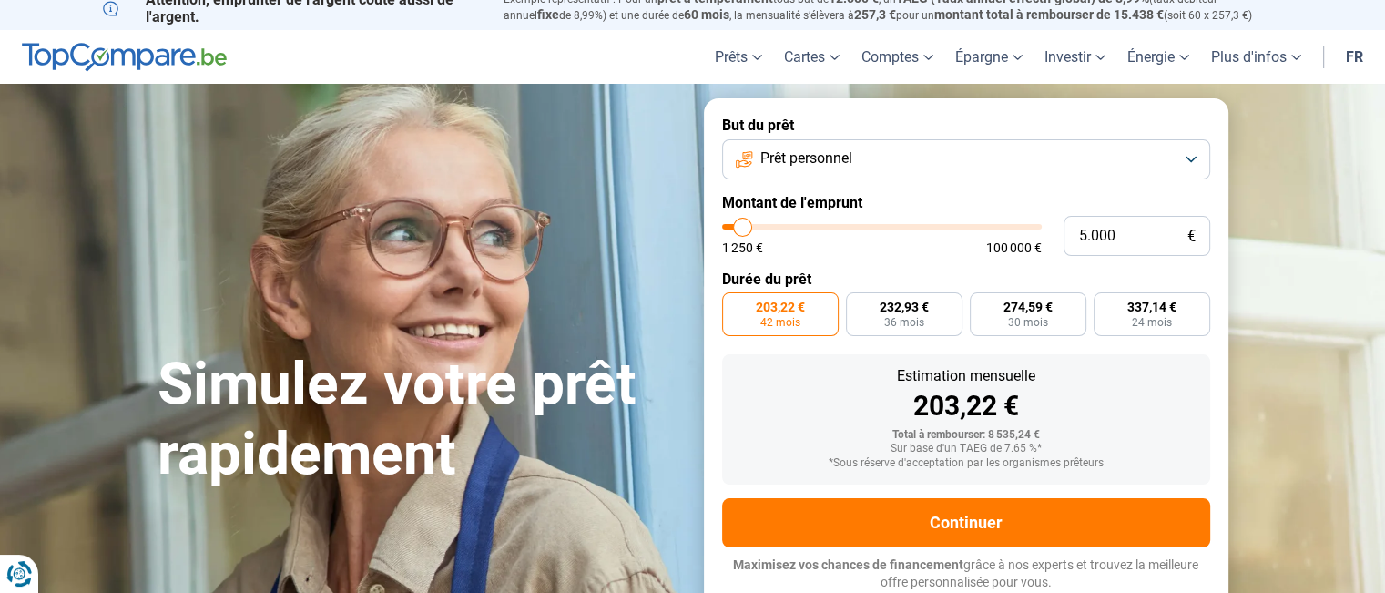
radio input "true"
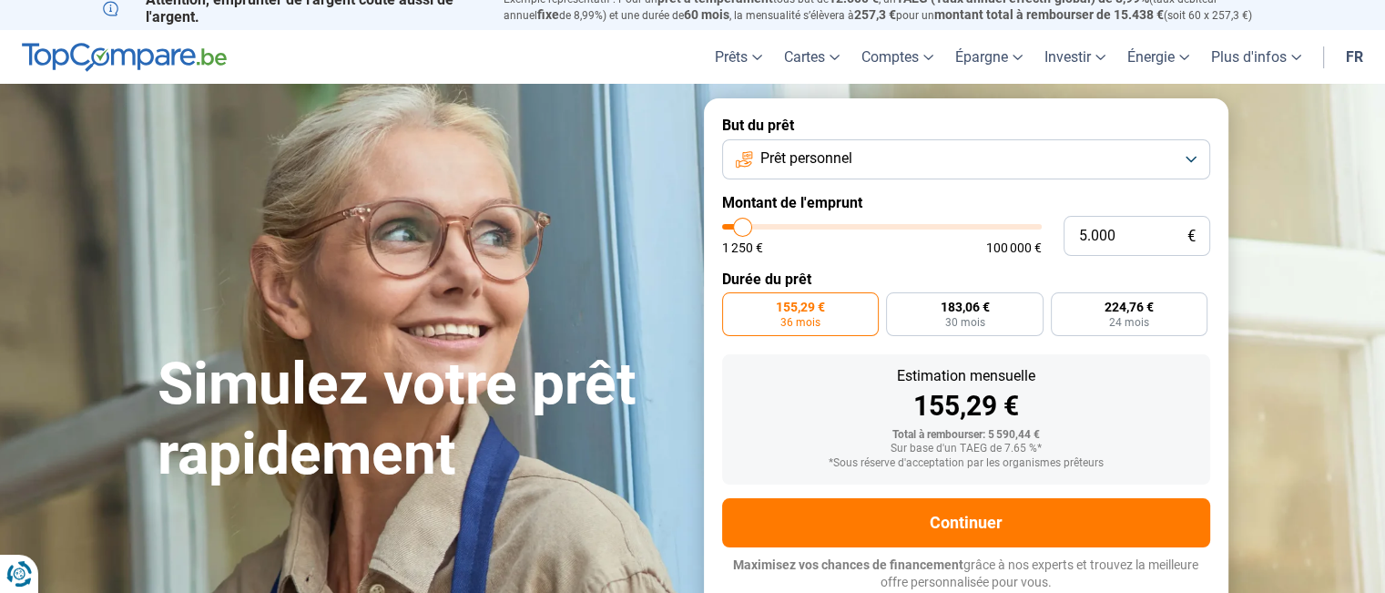
type input "6.750"
type input "6750"
type input "7.000"
type input "7000"
type input "7.250"
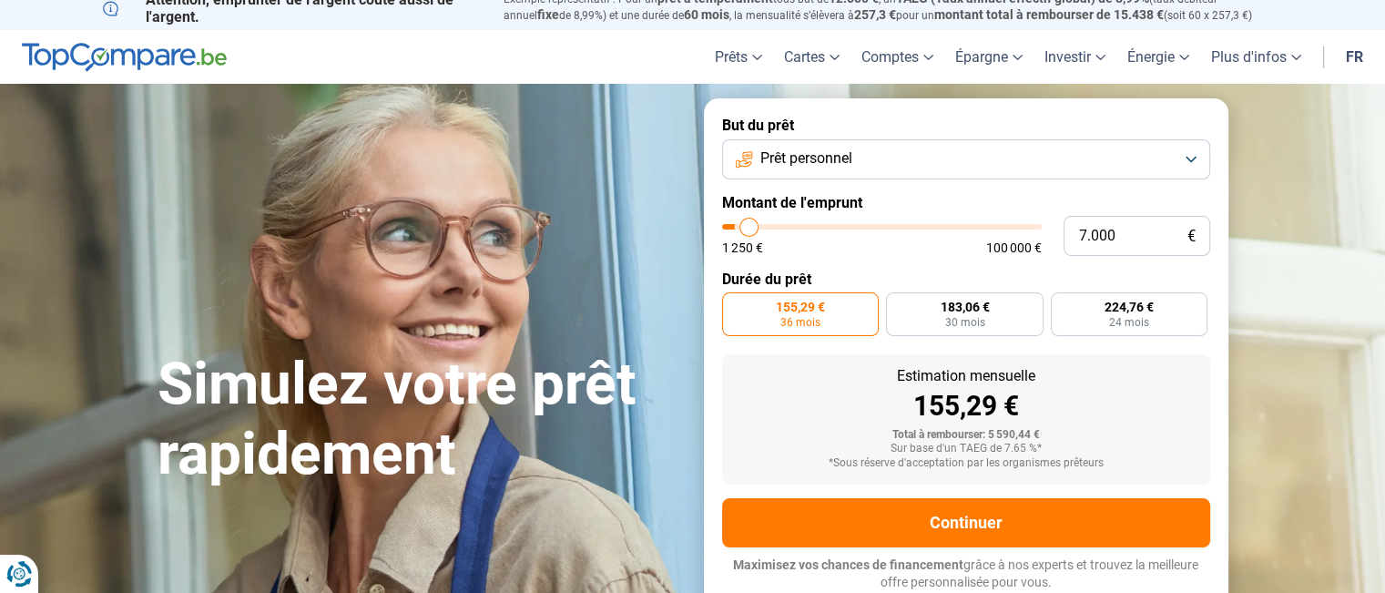
type input "7250"
type input "7.500"
type input "7500"
type input "7.750"
type input "7750"
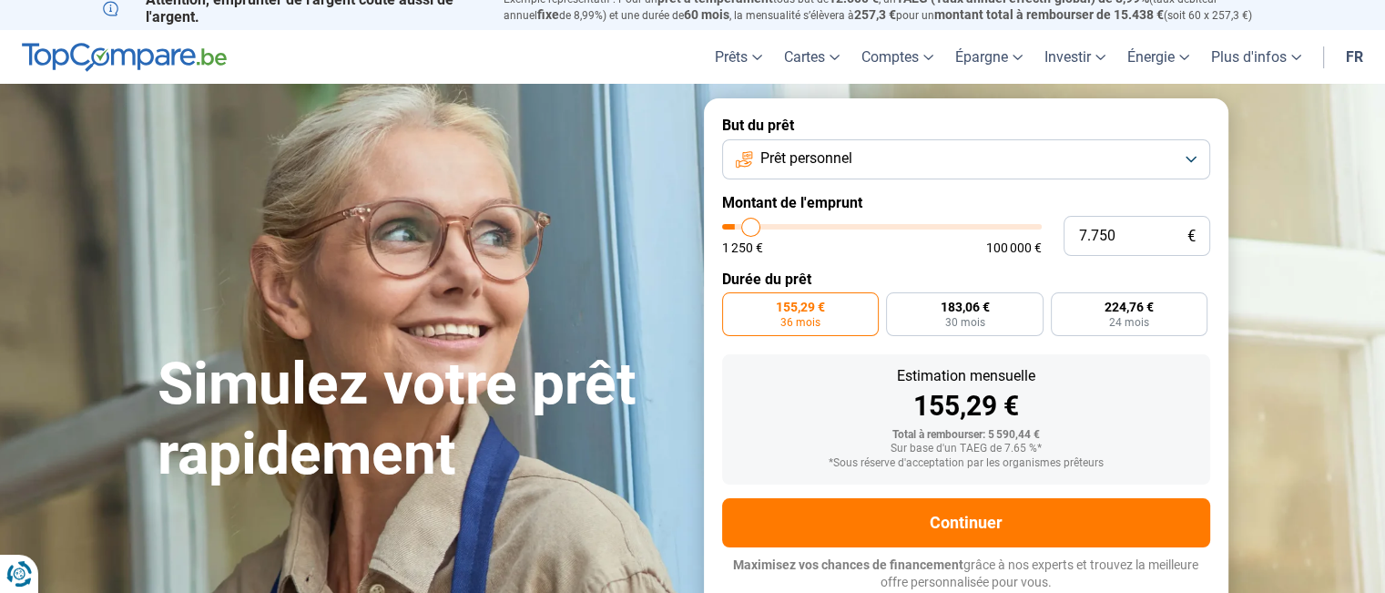
type input "8.000"
type input "8000"
type input "8.250"
type input "8250"
type input "8.500"
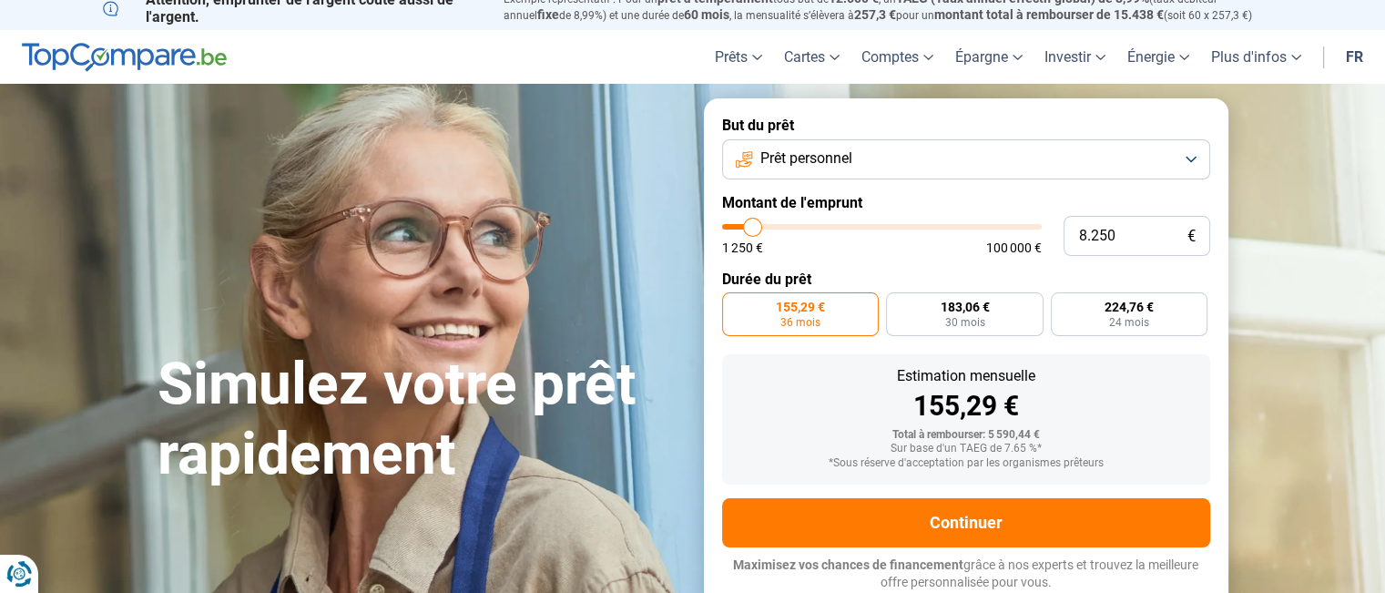
type input "8500"
type input "8.750"
type input "8750"
type input "9.000"
type input "9000"
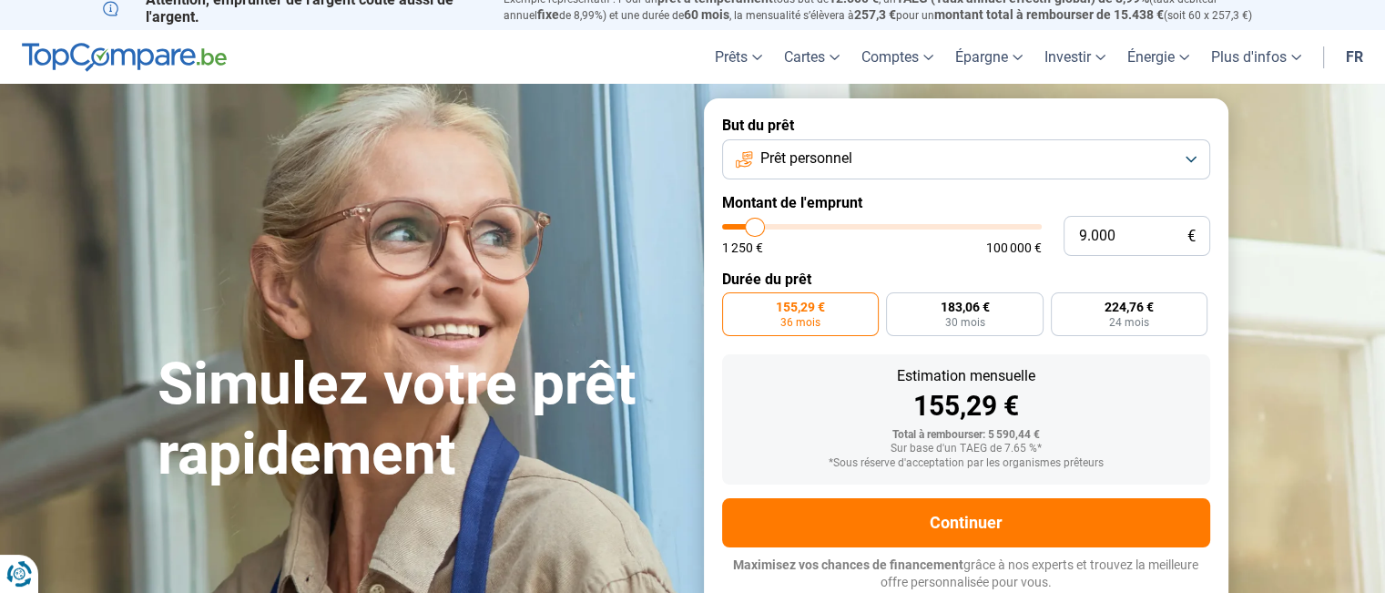
click at [755, 229] on input "range" at bounding box center [882, 226] width 320 height 5
radio input "false"
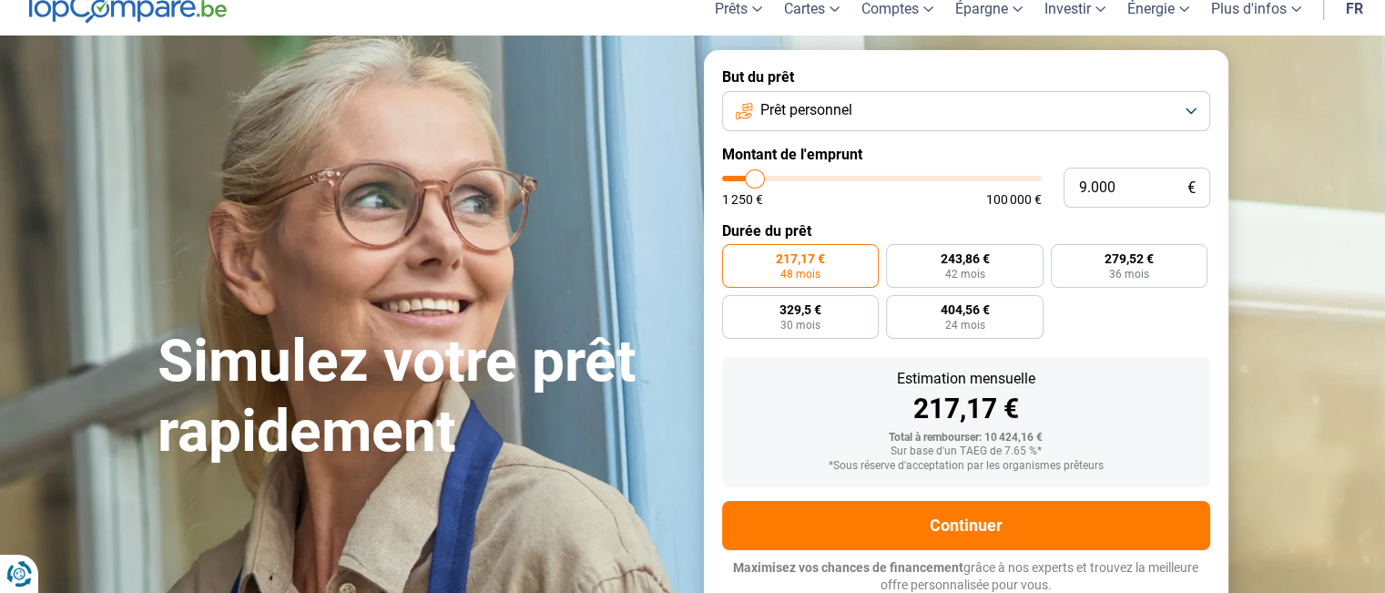
scroll to position [65, 0]
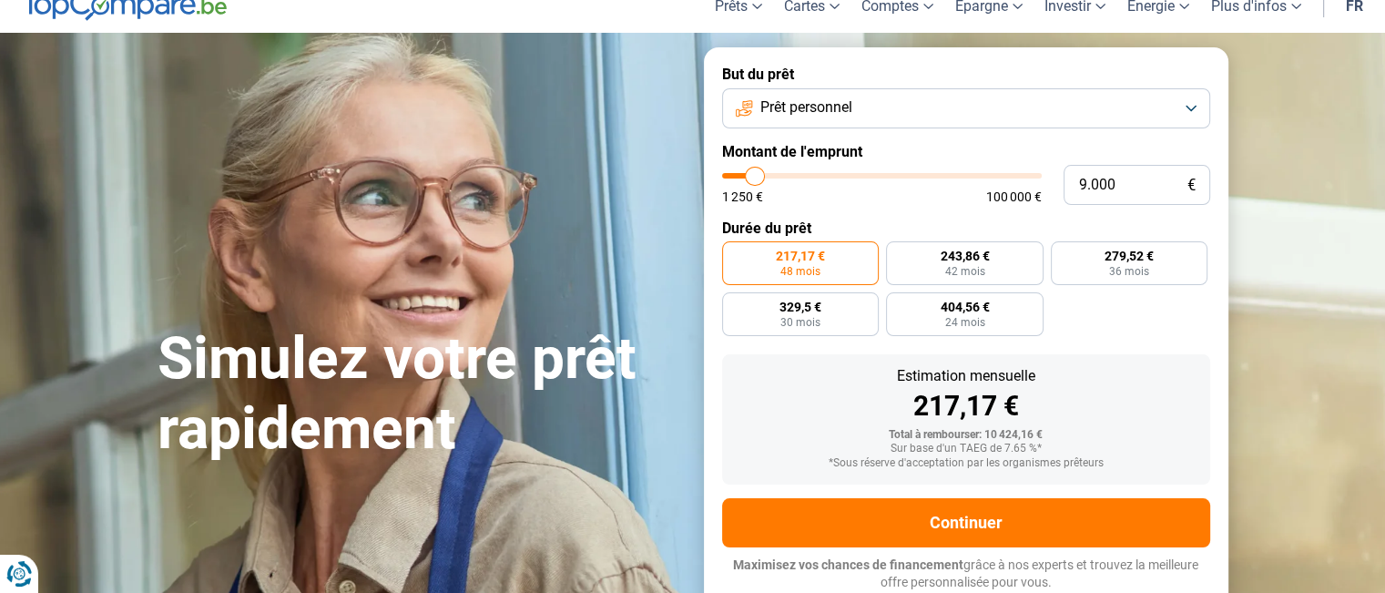
type input "9.500"
type input "9500"
type input "9.250"
type input "9250"
type input "9.000"
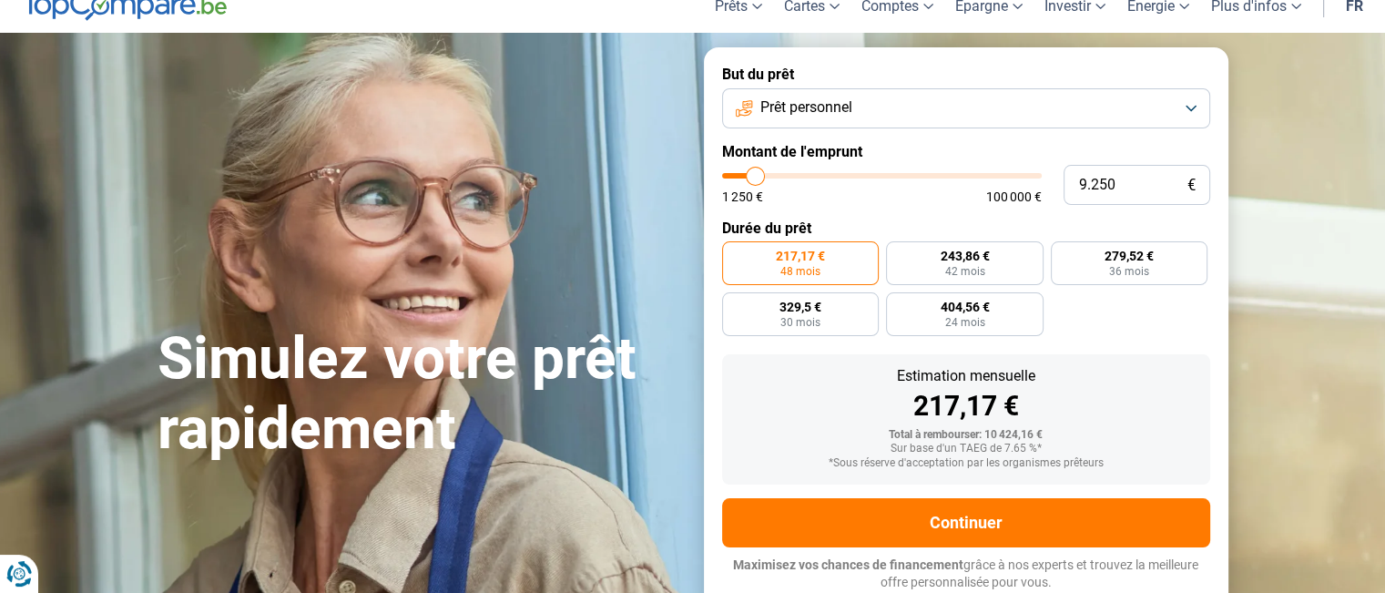
type input "9000"
click at [750, 178] on input "range" at bounding box center [882, 175] width 320 height 5
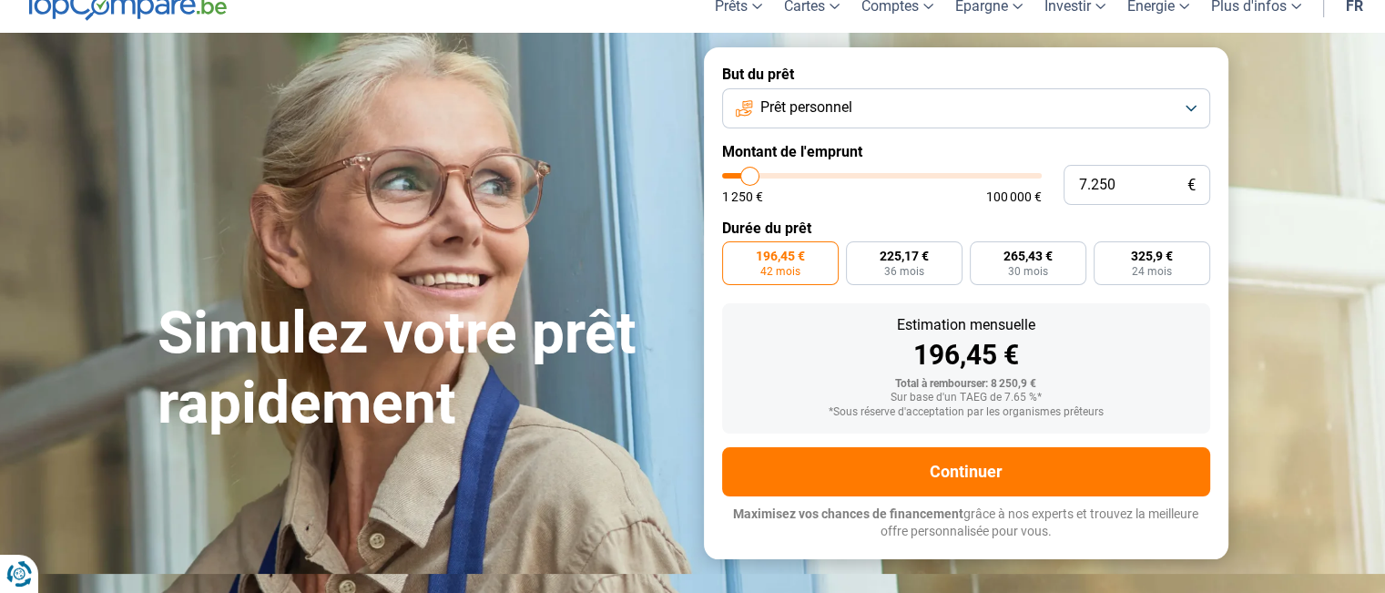
scroll to position [14, 0]
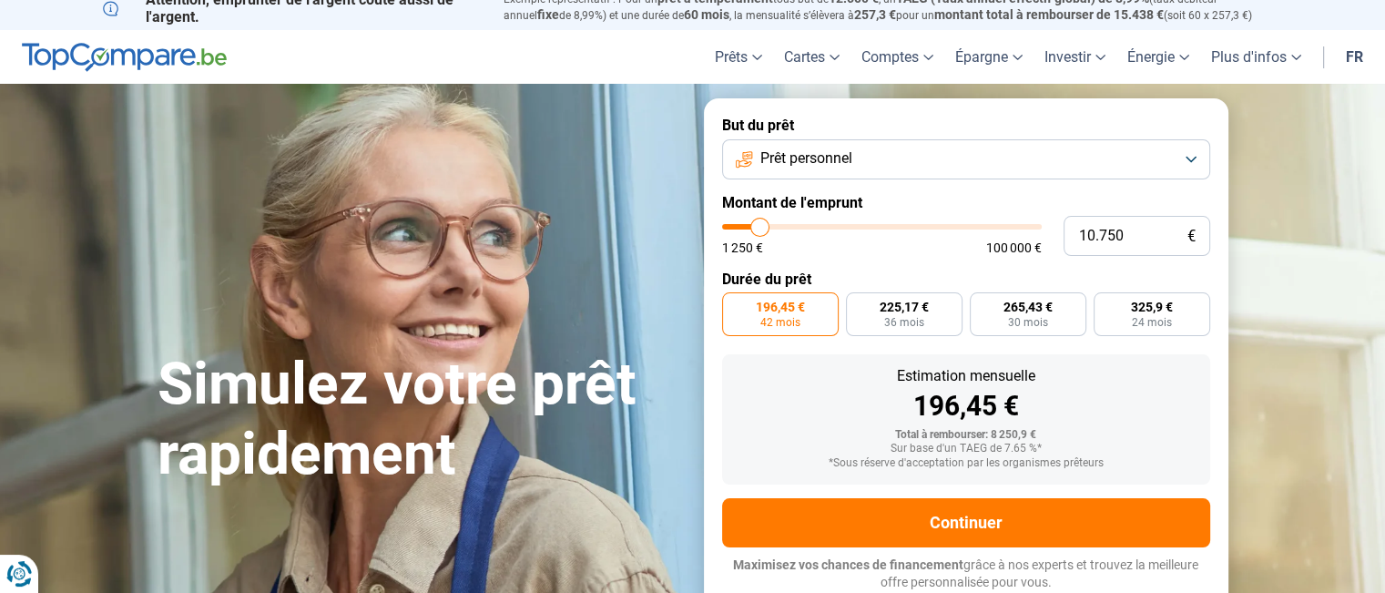
drag, startPoint x: 747, startPoint y: 229, endPoint x: 760, endPoint y: 229, distance: 12.7
click at [760, 229] on input "range" at bounding box center [882, 226] width 320 height 5
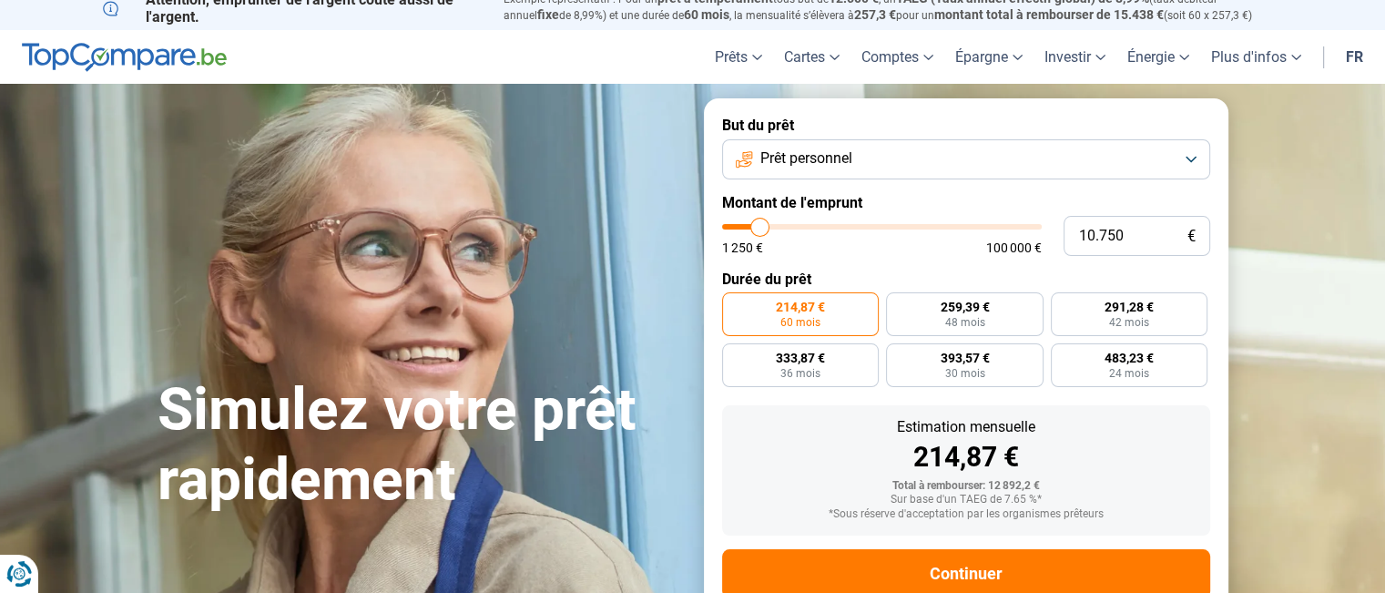
scroll to position [65, 0]
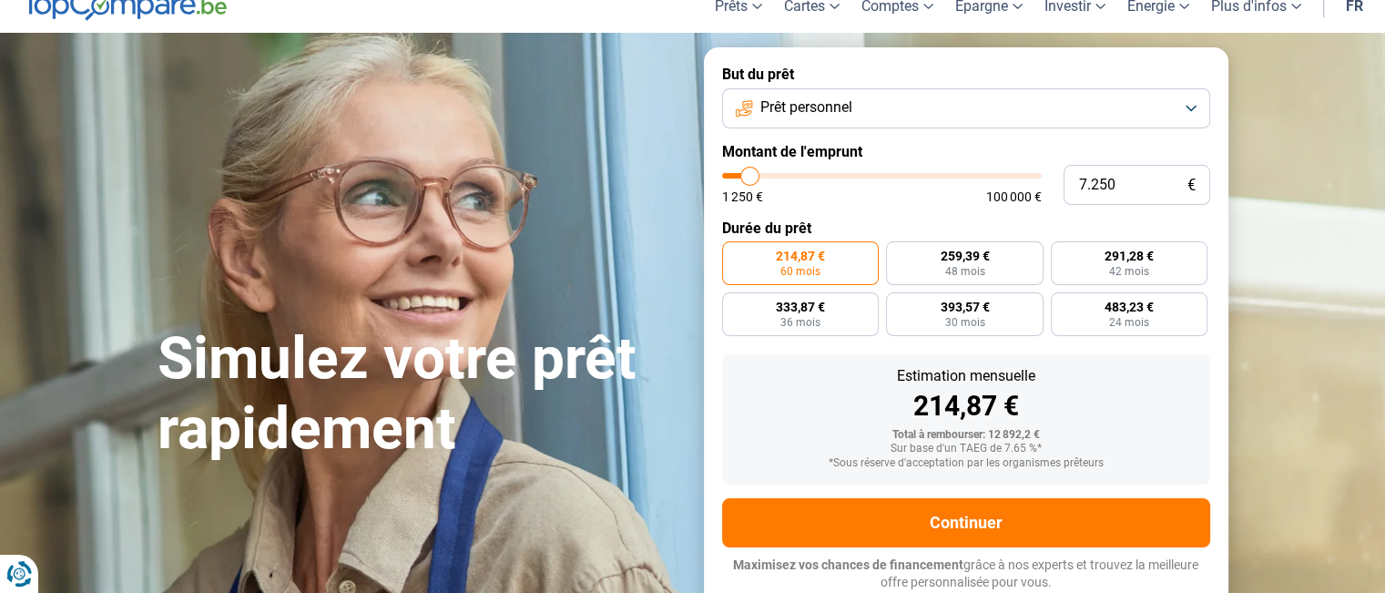
drag, startPoint x: 761, startPoint y: 178, endPoint x: 750, endPoint y: 179, distance: 11.1
click at [750, 178] on input "range" at bounding box center [882, 175] width 320 height 5
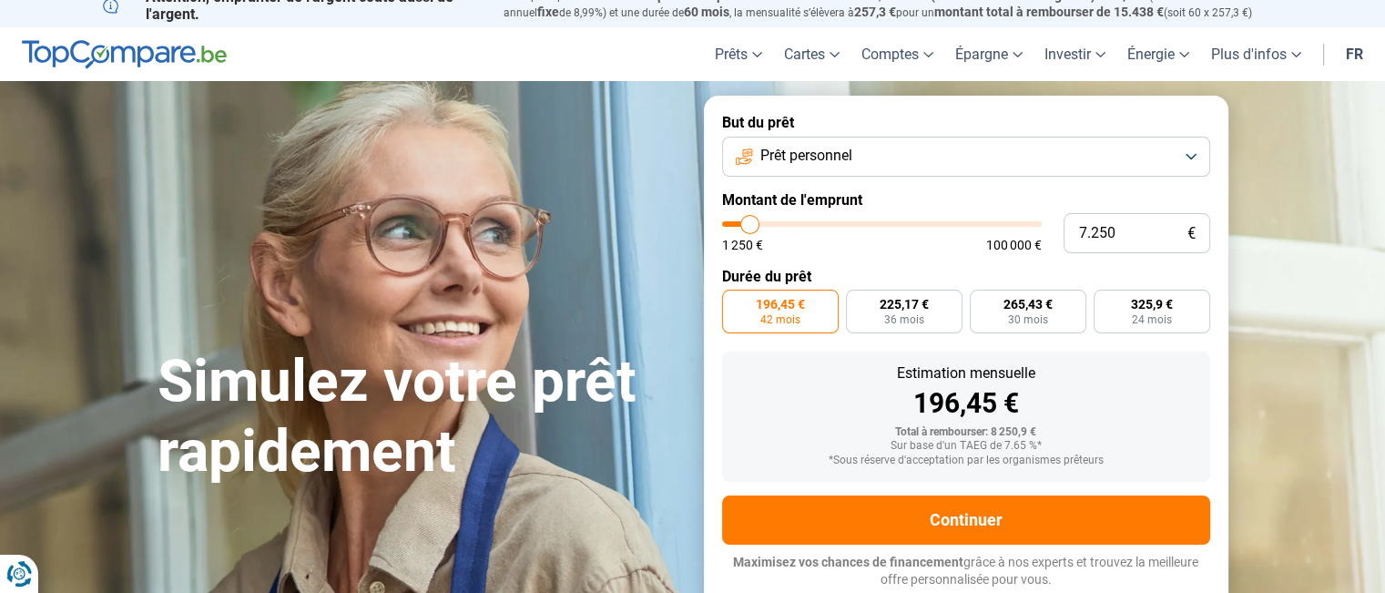
scroll to position [14, 0]
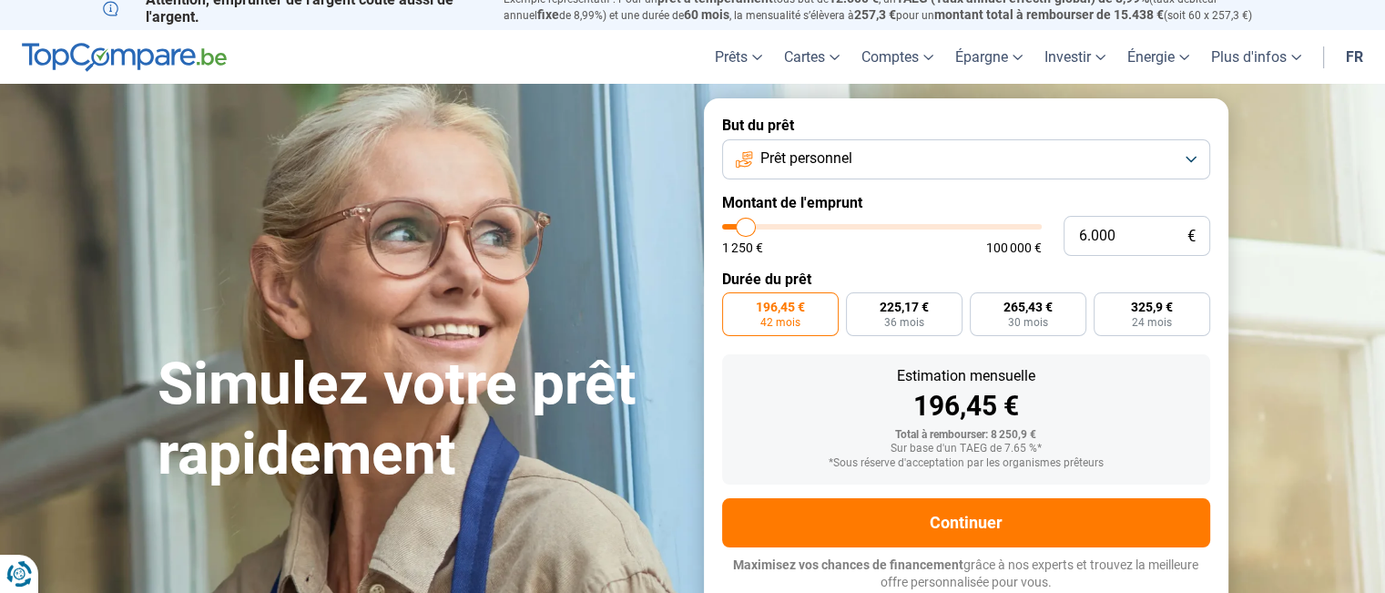
click at [746, 224] on input "range" at bounding box center [882, 226] width 320 height 5
click at [909, 312] on span "186,35 €" at bounding box center [904, 306] width 49 height 13
click at [858, 304] on input "186,35 € 36 mois" at bounding box center [852, 298] width 12 height 12
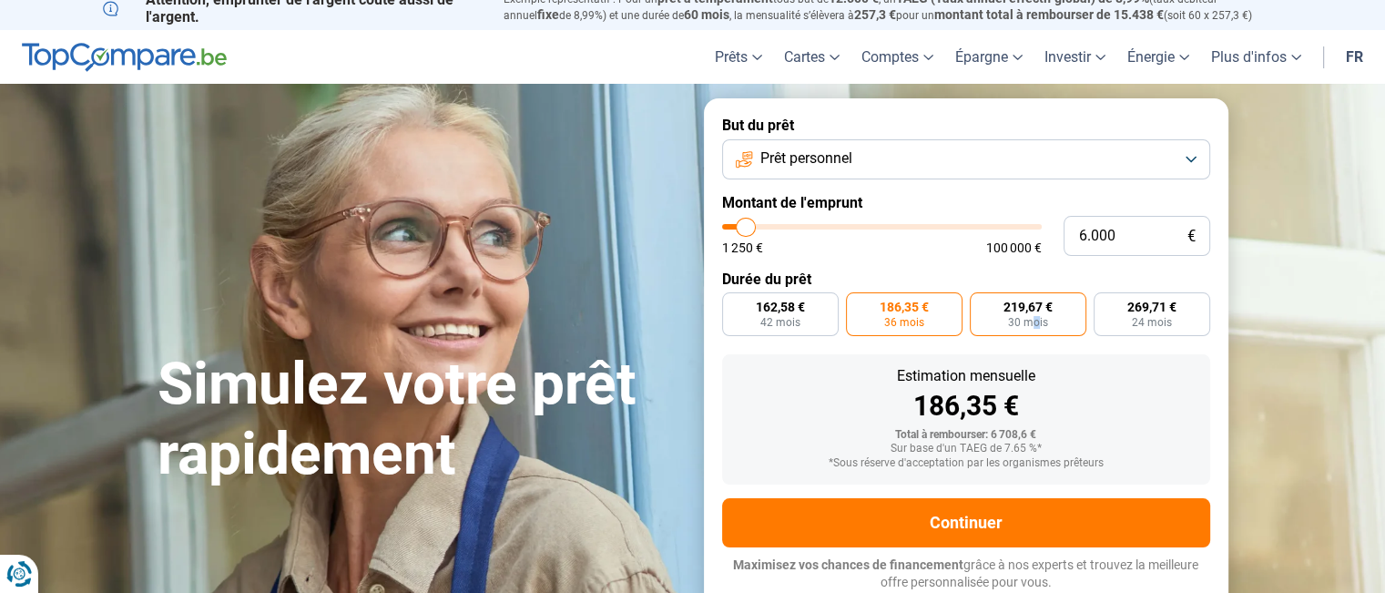
click at [1034, 319] on span "30 mois" at bounding box center [1028, 322] width 40 height 11
click at [1032, 322] on span "30 mois" at bounding box center [1028, 322] width 40 height 11
click at [981, 304] on input "219,67 € 30 mois" at bounding box center [976, 298] width 12 height 12
click at [912, 307] on span "186,35 €" at bounding box center [904, 306] width 49 height 13
click at [858, 304] on input "186,35 € 36 mois" at bounding box center [852, 298] width 12 height 12
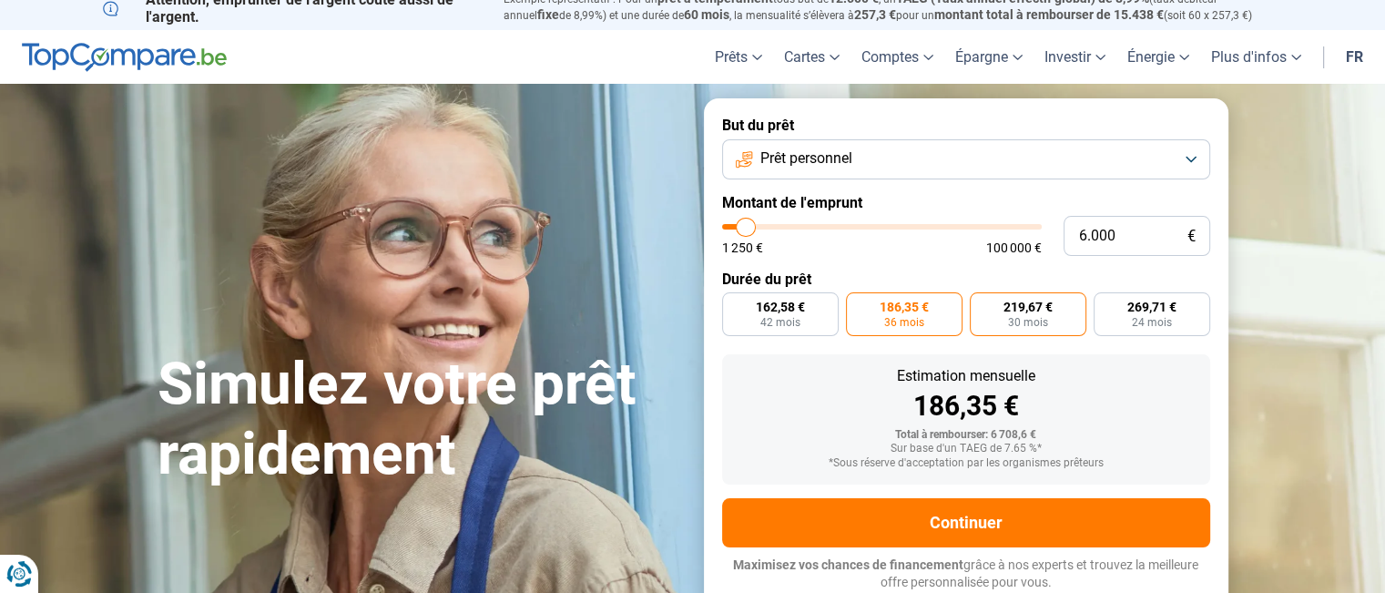
click at [987, 307] on label "219,67 € 30 mois" at bounding box center [1028, 314] width 117 height 44
click at [981, 304] on input "219,67 € 30 mois" at bounding box center [976, 298] width 12 height 12
click at [926, 316] on label "186,35 € 36 mois" at bounding box center [904, 314] width 117 height 44
click at [858, 304] on input "186,35 € 36 mois" at bounding box center [852, 298] width 12 height 12
click at [993, 327] on label "219,67 € 30 mois" at bounding box center [1028, 314] width 117 height 44
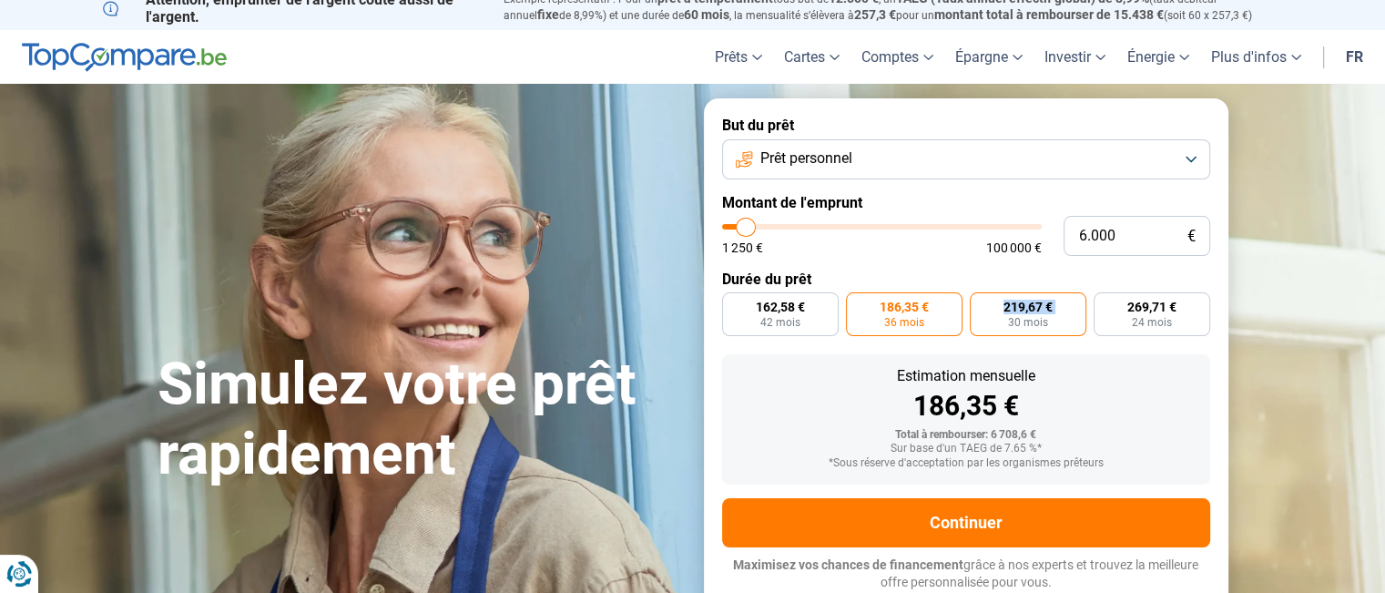
click at [998, 327] on label "219,67 € 30 mois" at bounding box center [1028, 314] width 117 height 44
click at [981, 304] on input "219,67 € 30 mois" at bounding box center [976, 298] width 12 height 12
